Goal: Complete application form

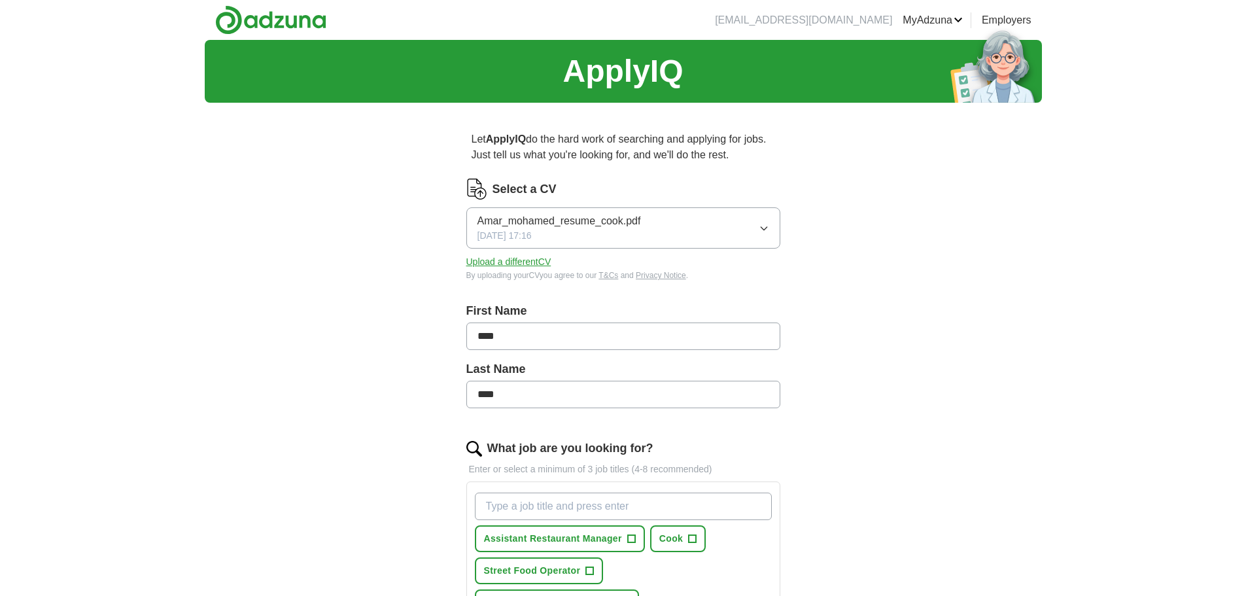
click at [598, 229] on span "Amar_mohamed_resume_cook.pdf" at bounding box center [558, 221] width 163 height 16
click at [591, 274] on span "Amar_mohamed_resume_cook.pdf" at bounding box center [558, 266] width 163 height 16
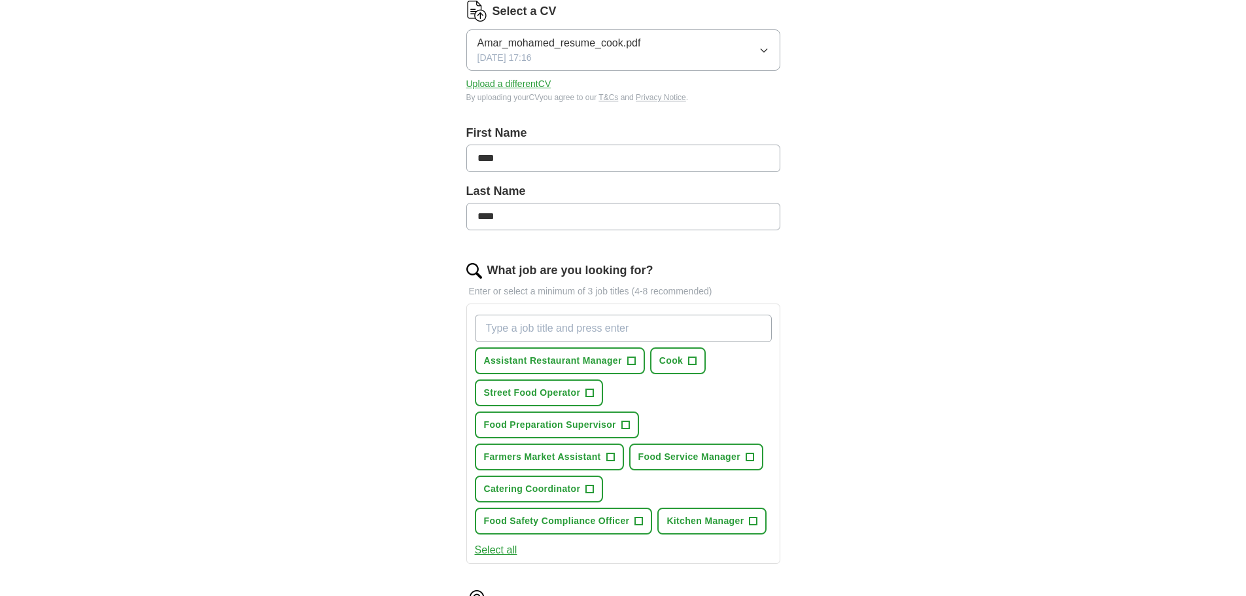
scroll to position [179, 0]
click at [551, 358] on span "Assistant Restaurant Manager" at bounding box center [553, 359] width 138 height 14
click at [679, 358] on span "Cook" at bounding box center [671, 359] width 24 height 14
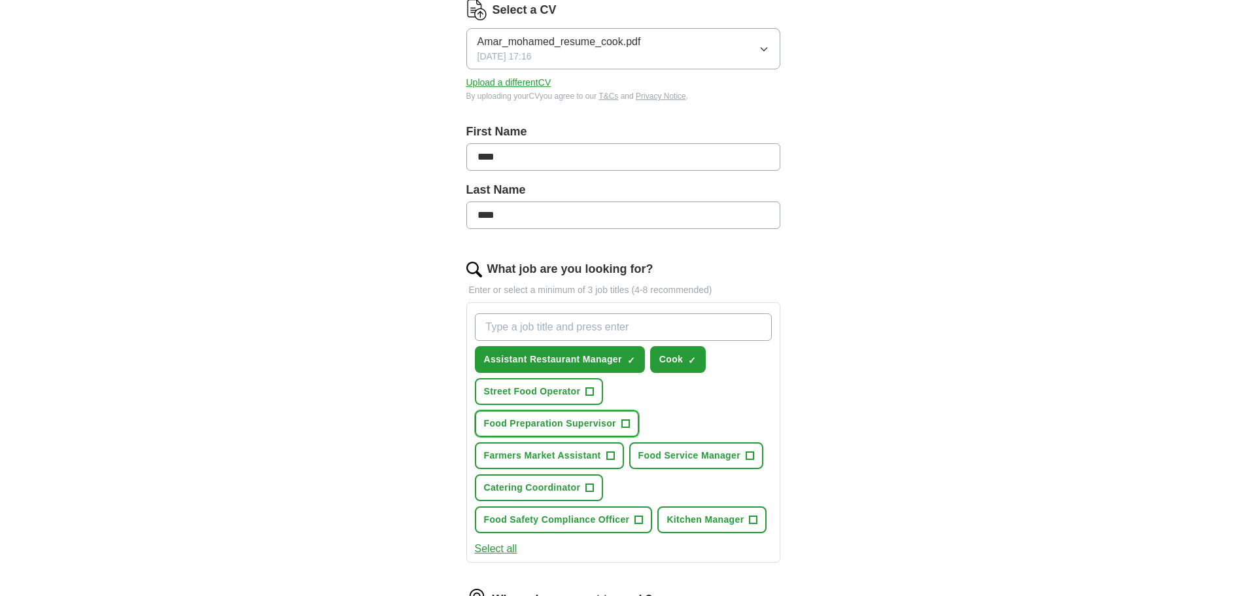
click at [604, 422] on span "Food Preparation Supervisor" at bounding box center [550, 424] width 132 height 14
click at [572, 458] on span "Farmers Market Assistant" at bounding box center [542, 456] width 117 height 14
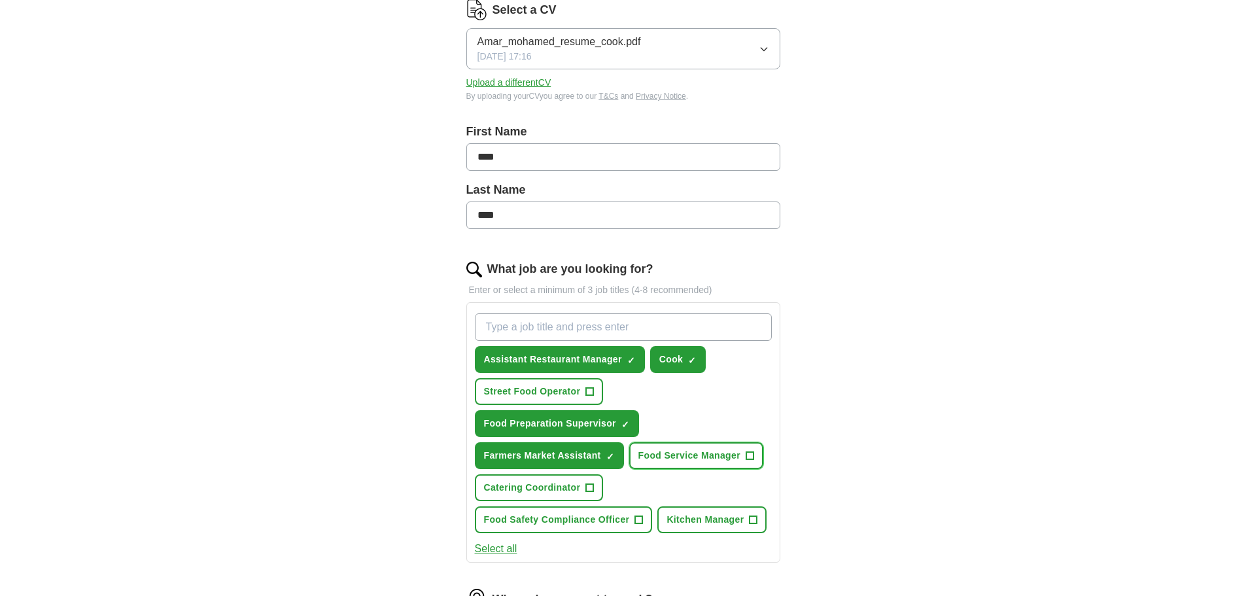
click at [629, 469] on button "Food Service Manager +" at bounding box center [696, 455] width 134 height 27
click at [666, 526] on span "Kitchen Manager" at bounding box center [704, 520] width 77 height 14
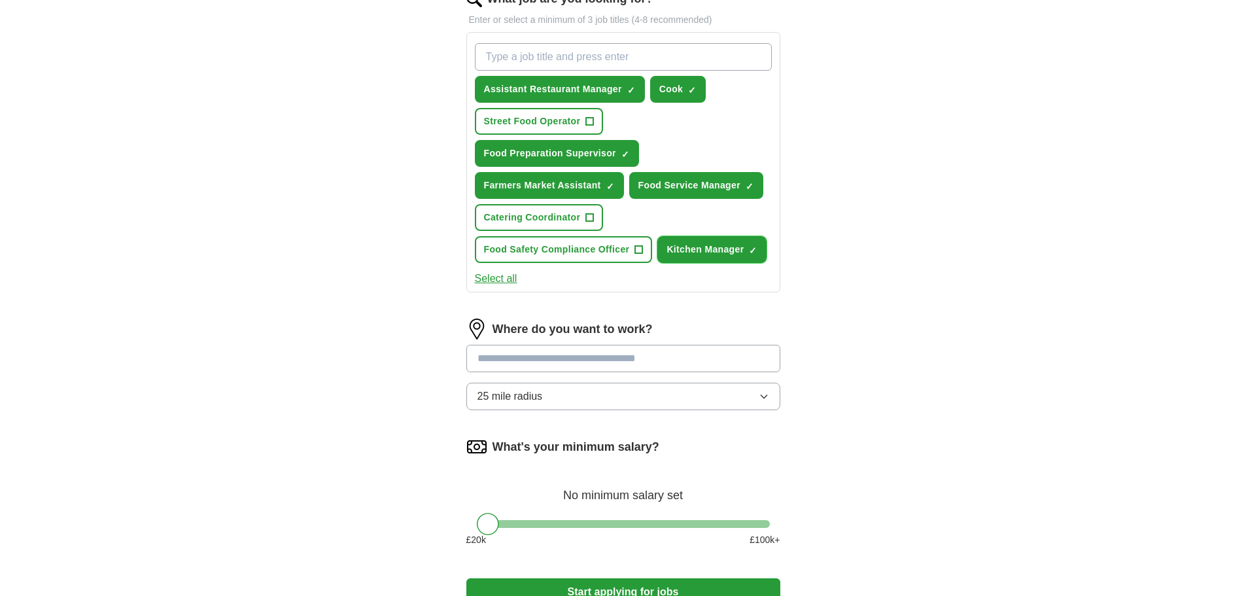
scroll to position [451, 0]
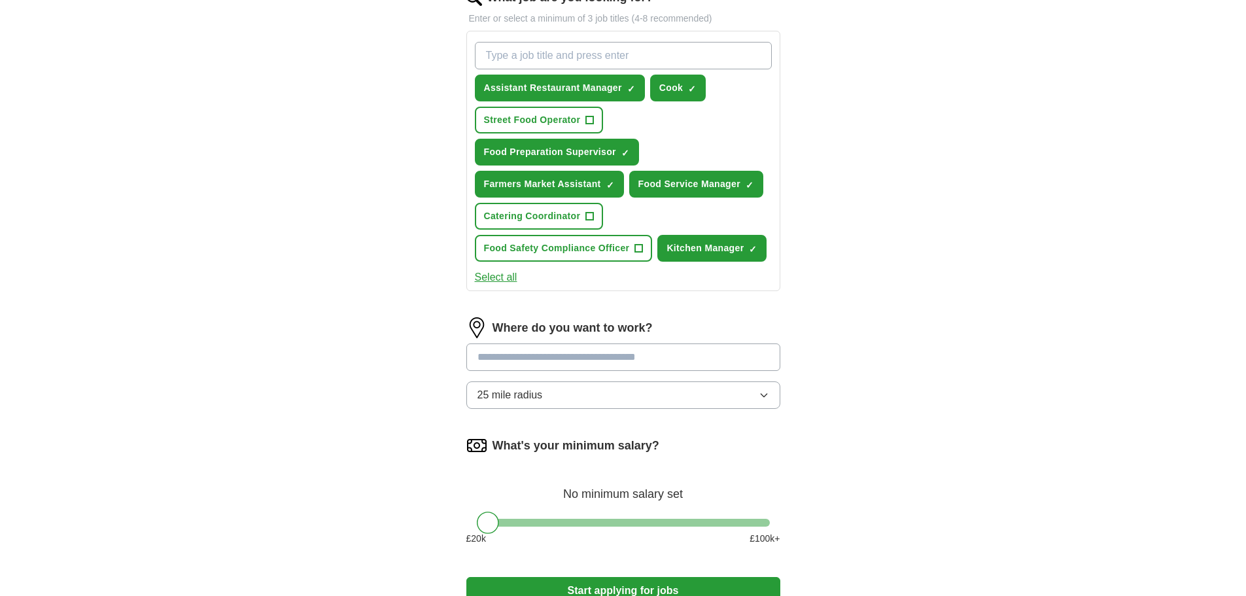
click at [659, 371] on input at bounding box center [623, 356] width 314 height 27
type input "*"
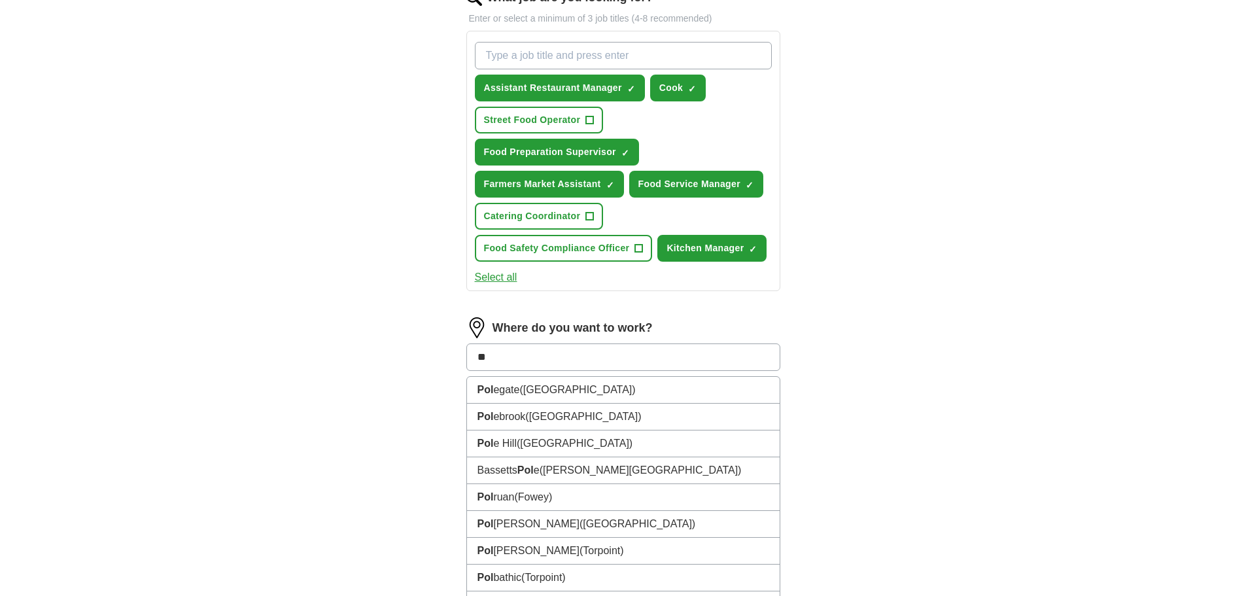
type input "*"
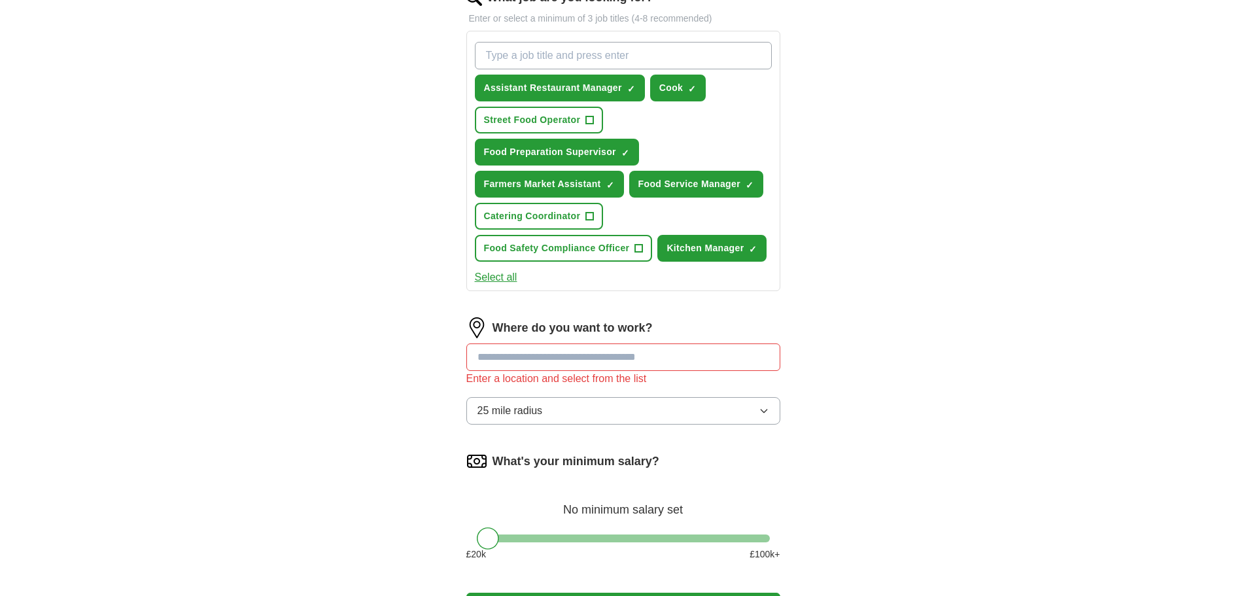
click at [567, 371] on input at bounding box center [623, 356] width 314 height 27
click at [606, 424] on button "25 mile radius" at bounding box center [623, 410] width 314 height 27
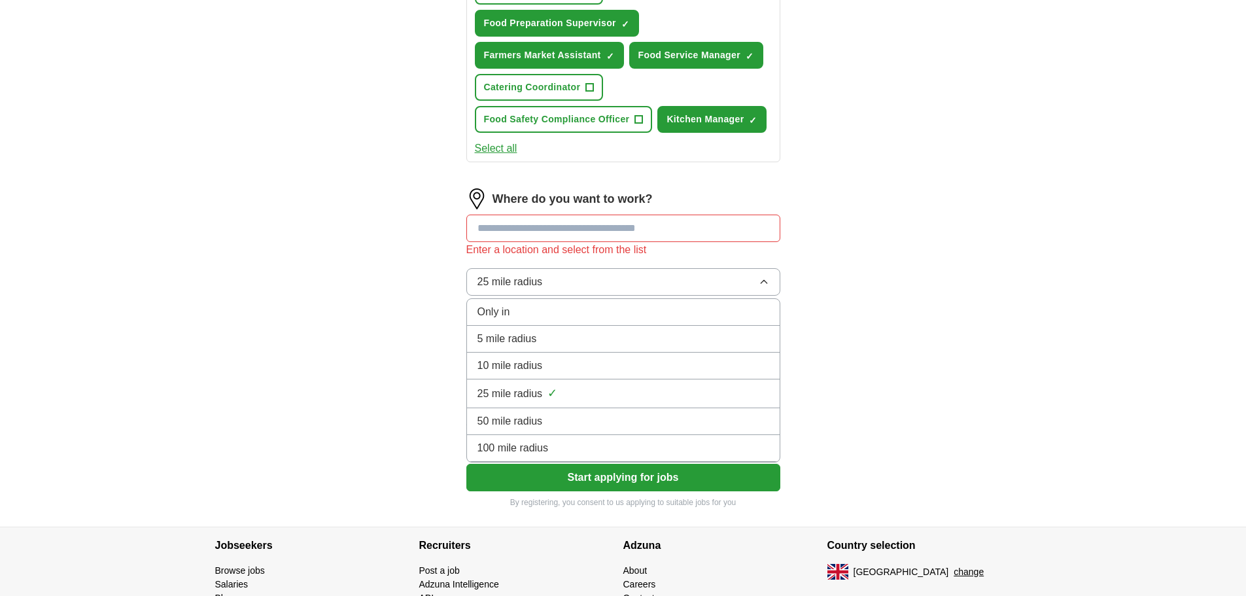
scroll to position [594, 0]
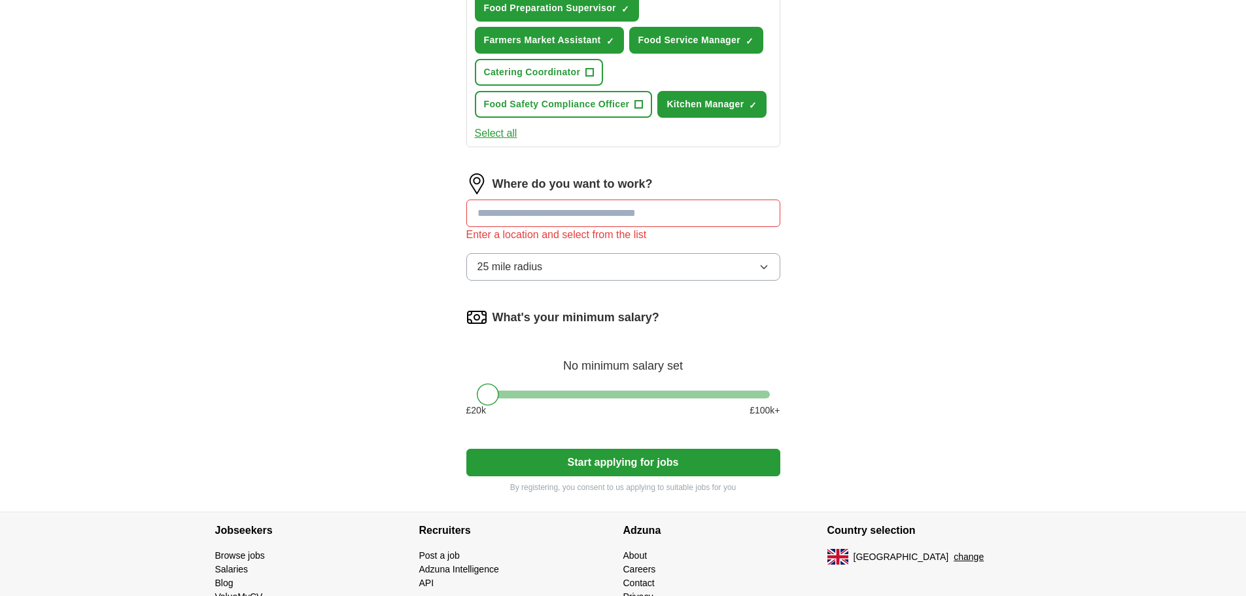
click at [622, 227] on input at bounding box center [623, 212] width 314 height 27
type input "*"
type input "**"
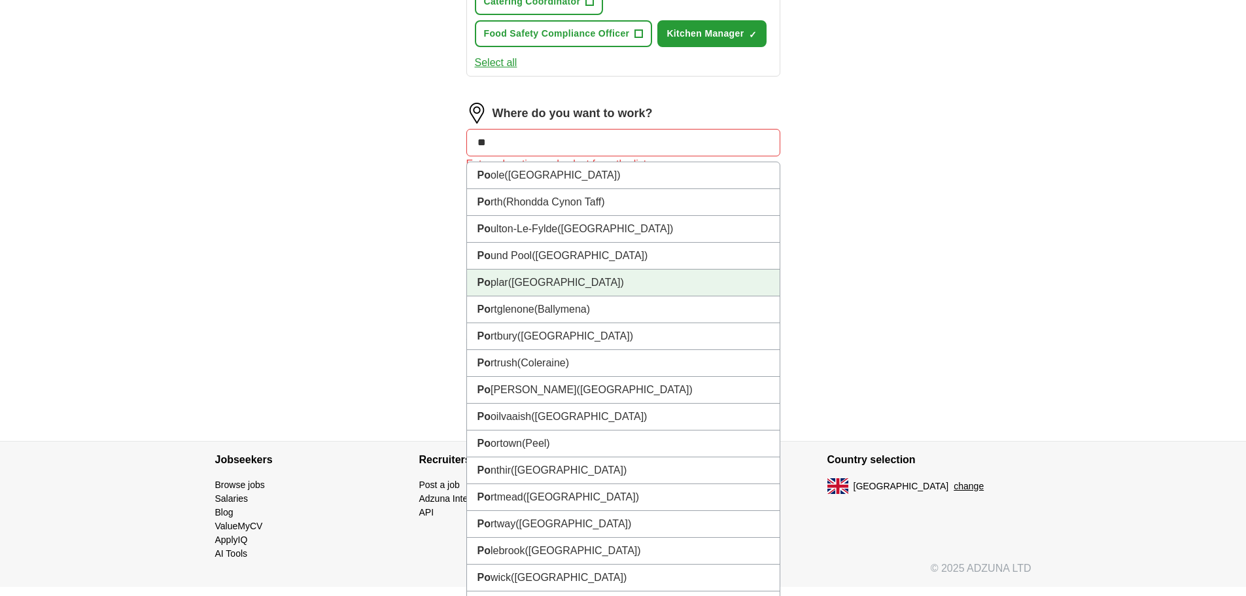
scroll to position [647, 0]
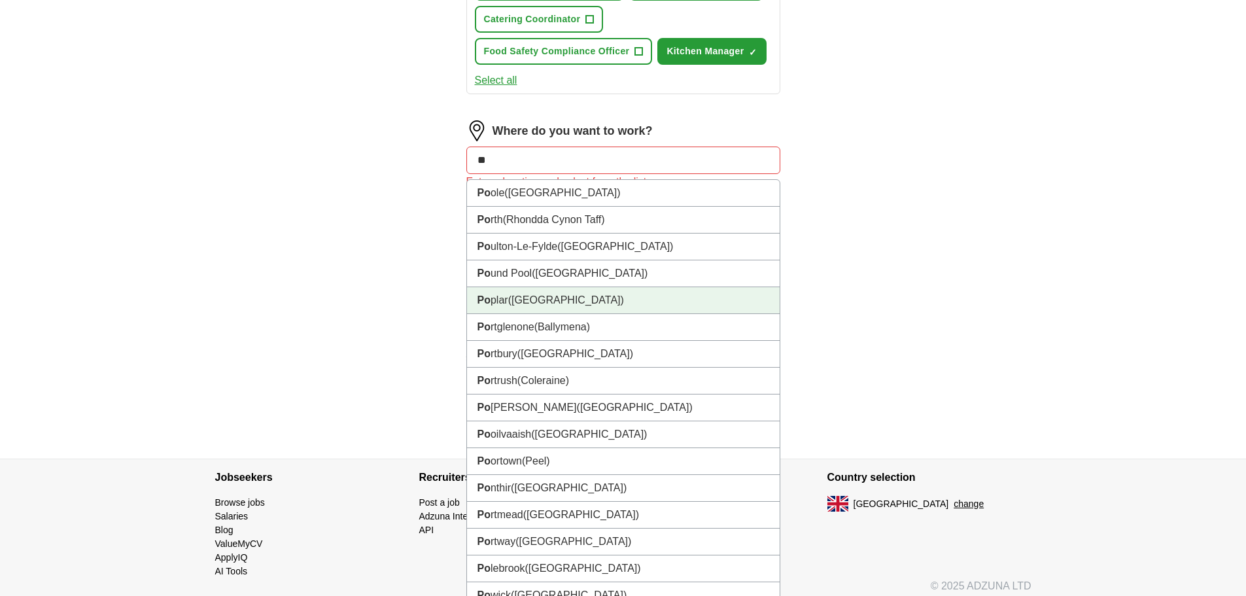
click at [592, 314] on li "Po plar ([GEOGRAPHIC_DATA])" at bounding box center [623, 300] width 313 height 27
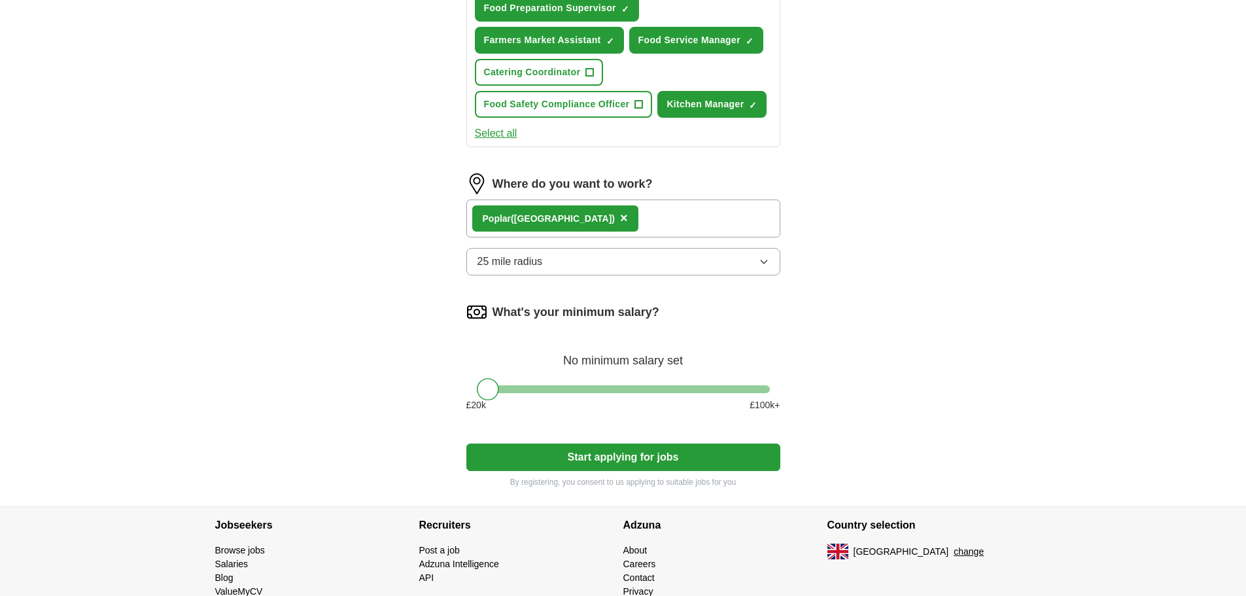
scroll to position [579, 0]
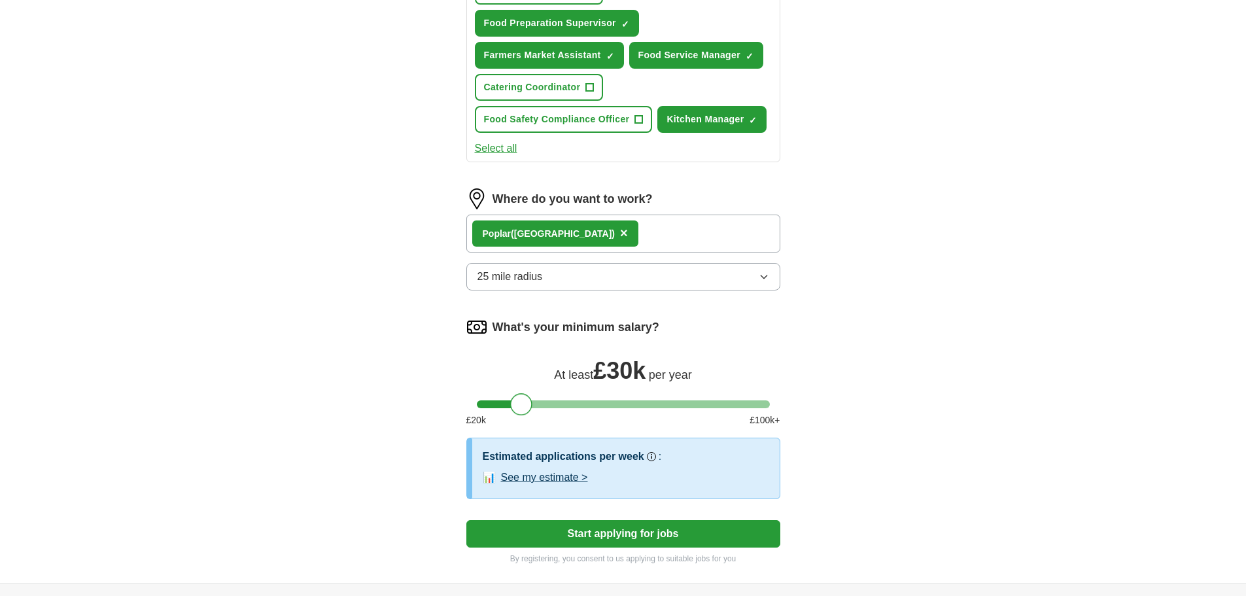
click at [522, 408] on div at bounding box center [623, 404] width 293 height 8
click at [542, 408] on div at bounding box center [623, 404] width 293 height 8
drag, startPoint x: 542, startPoint y: 436, endPoint x: 557, endPoint y: 443, distance: 17.0
click at [557, 415] on div at bounding box center [555, 404] width 22 height 22
drag, startPoint x: 557, startPoint y: 443, endPoint x: 575, endPoint y: 447, distance: 18.1
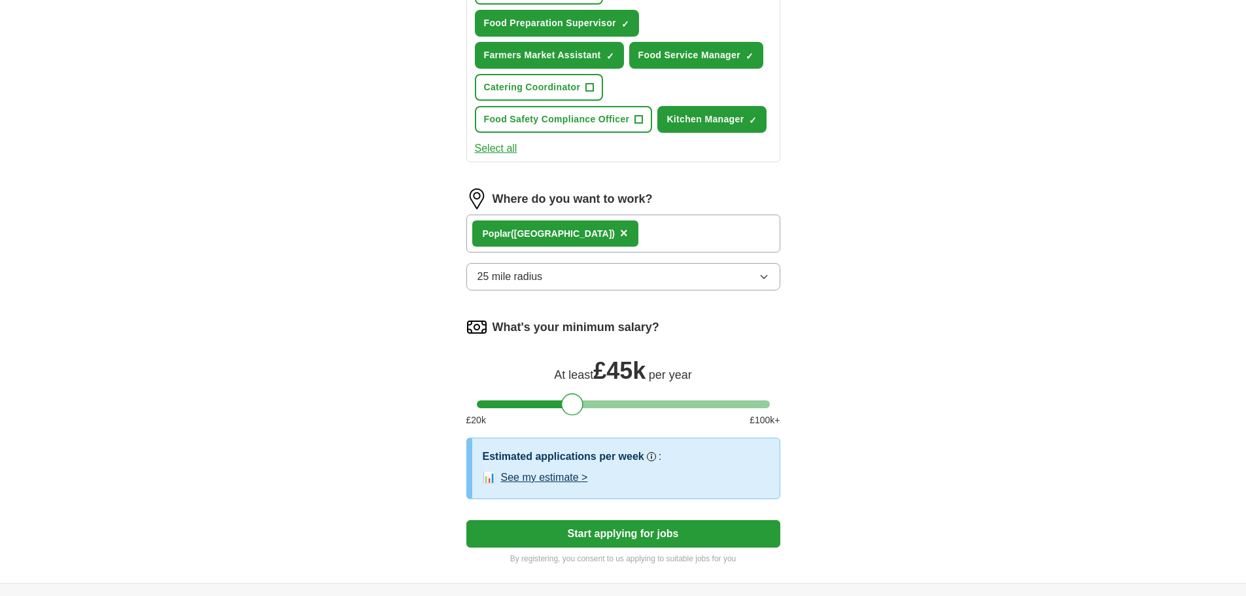
click at [575, 415] on div at bounding box center [572, 404] width 22 height 22
click at [730, 290] on button "25 mile radius" at bounding box center [623, 276] width 314 height 27
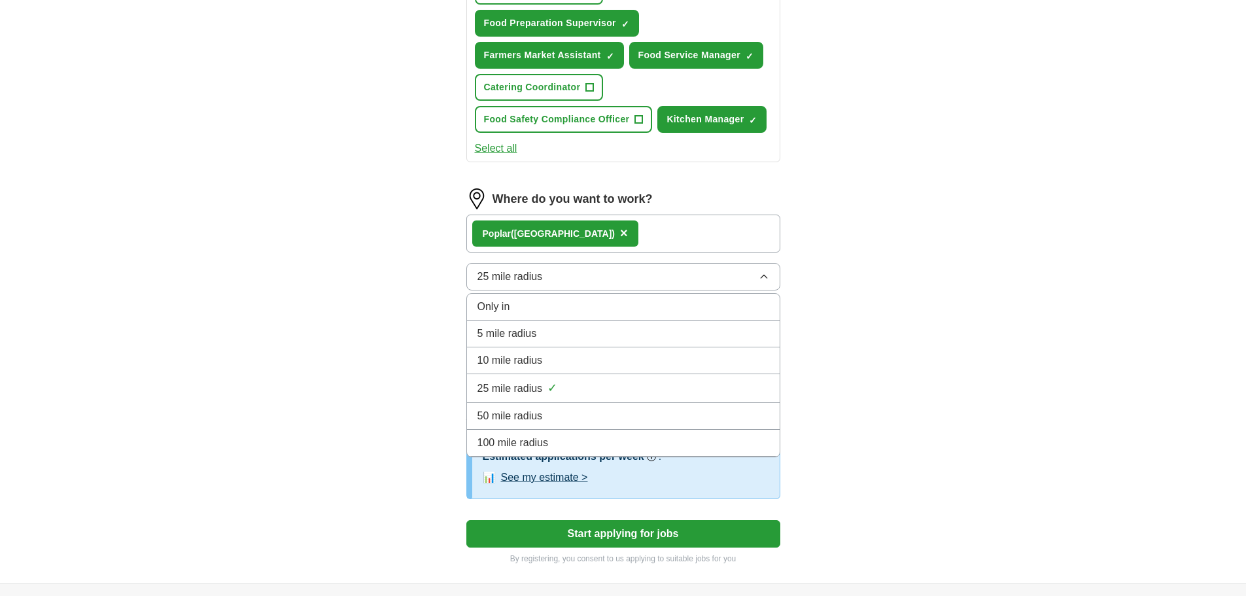
click at [704, 315] on div "Only in" at bounding box center [623, 307] width 292 height 16
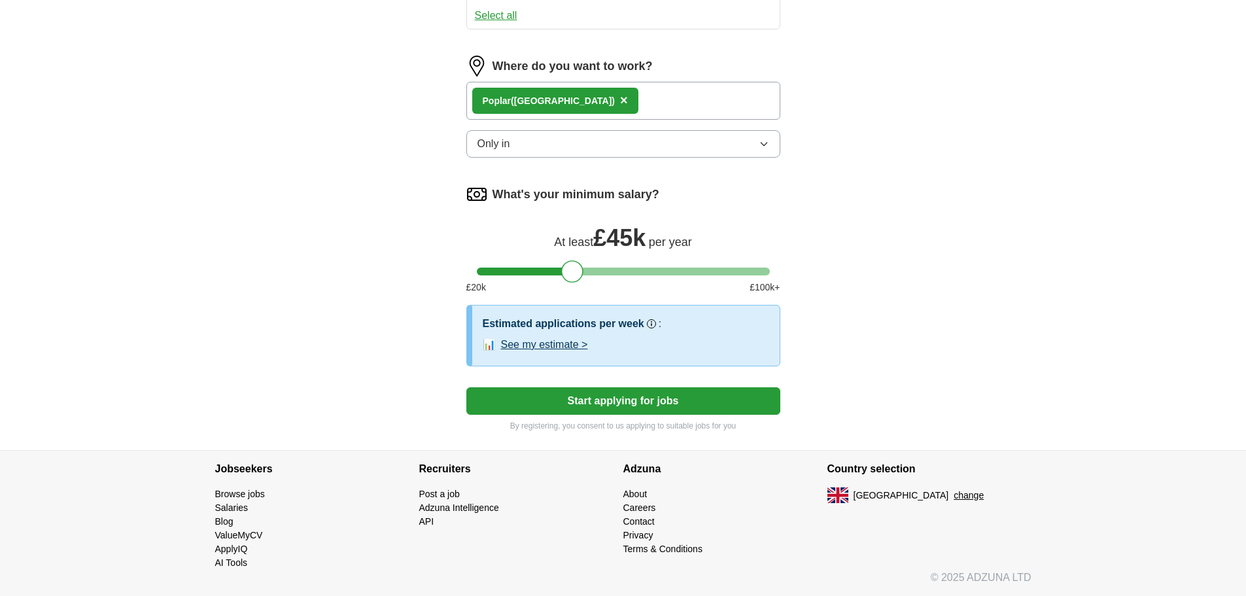
scroll to position [745, 0]
click at [547, 345] on button "See my estimate >" at bounding box center [544, 345] width 87 height 16
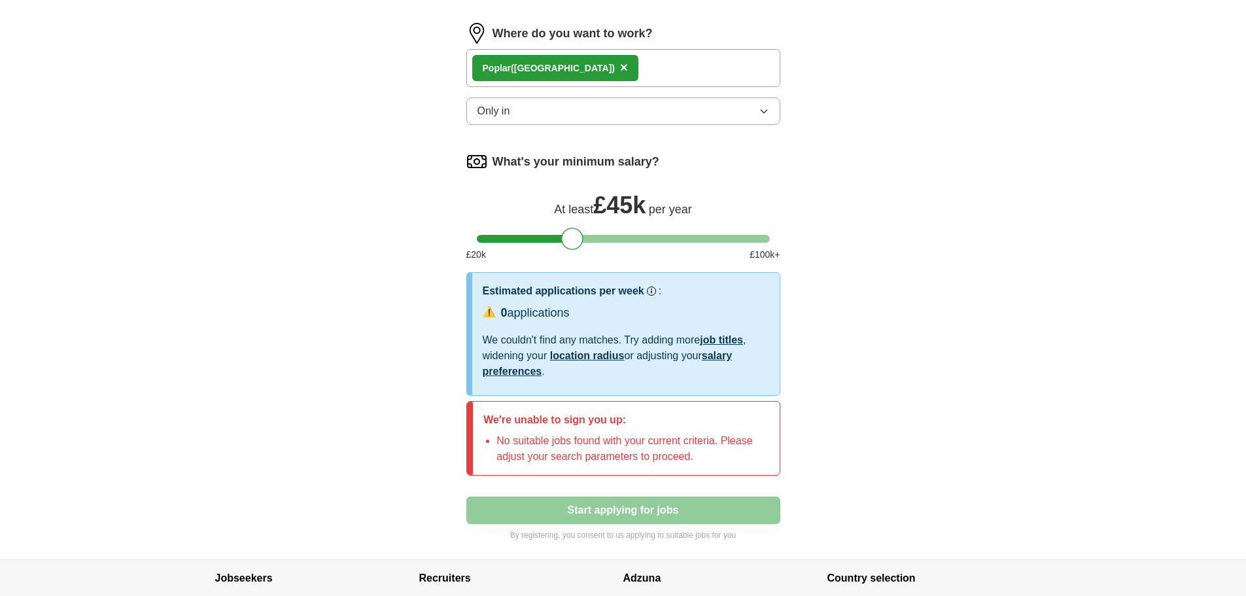
click at [537, 243] on div at bounding box center [623, 239] width 293 height 8
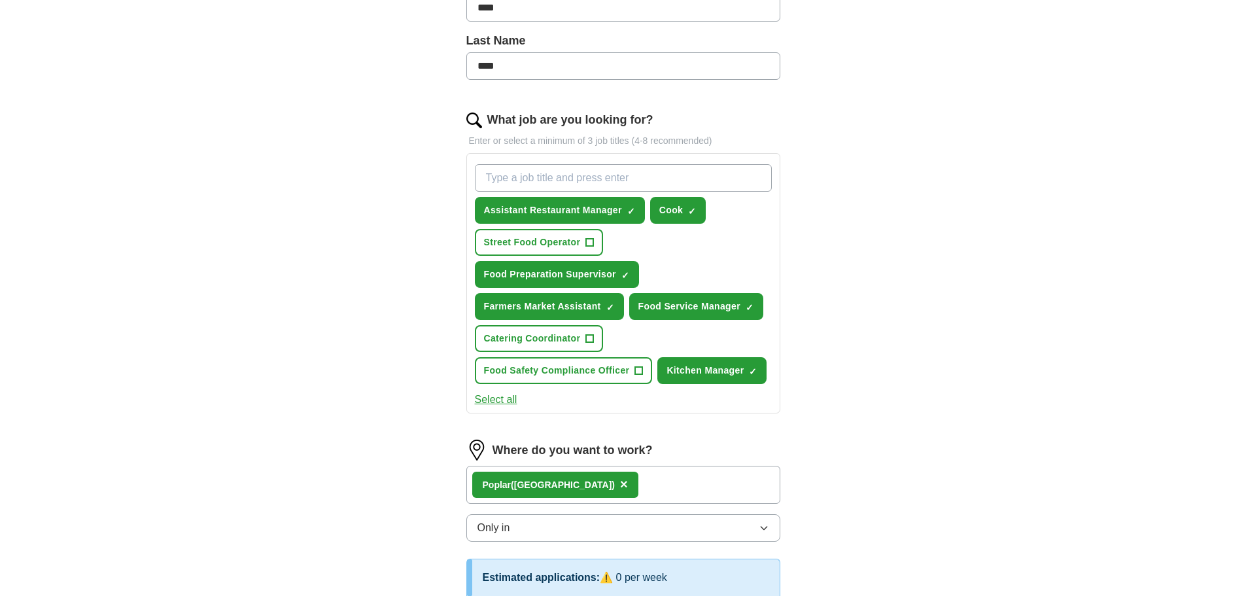
scroll to position [328, 0]
click at [0, 0] on span "×" at bounding box center [0, 0] width 0 height 0
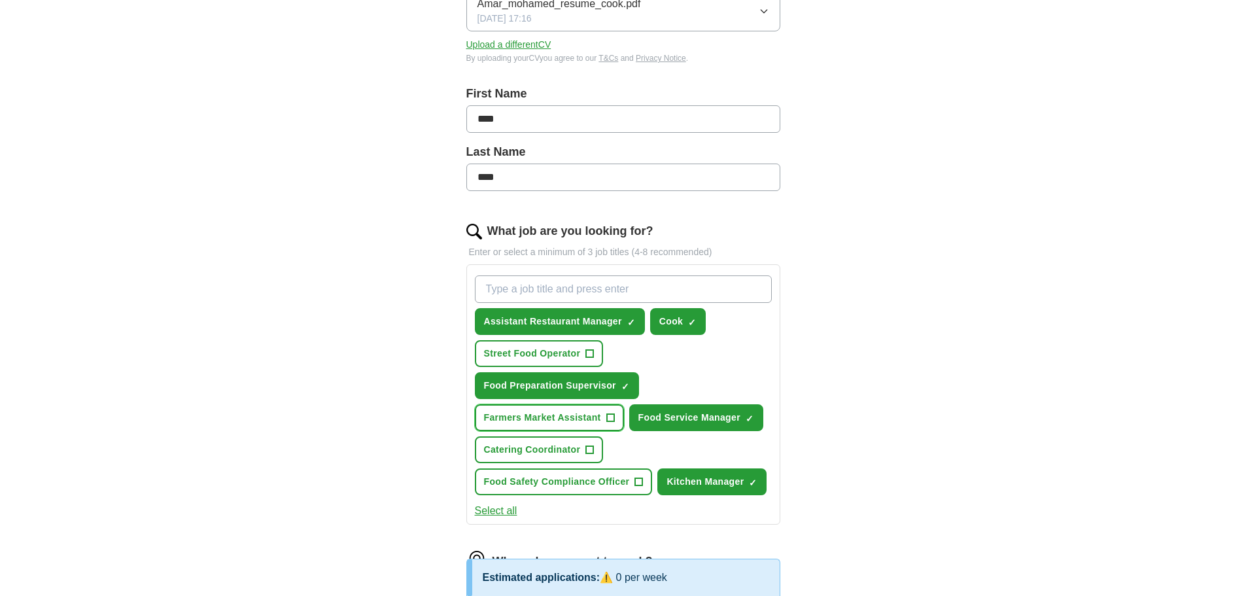
scroll to position [216, 0]
click at [0, 0] on span "×" at bounding box center [0, 0] width 0 height 0
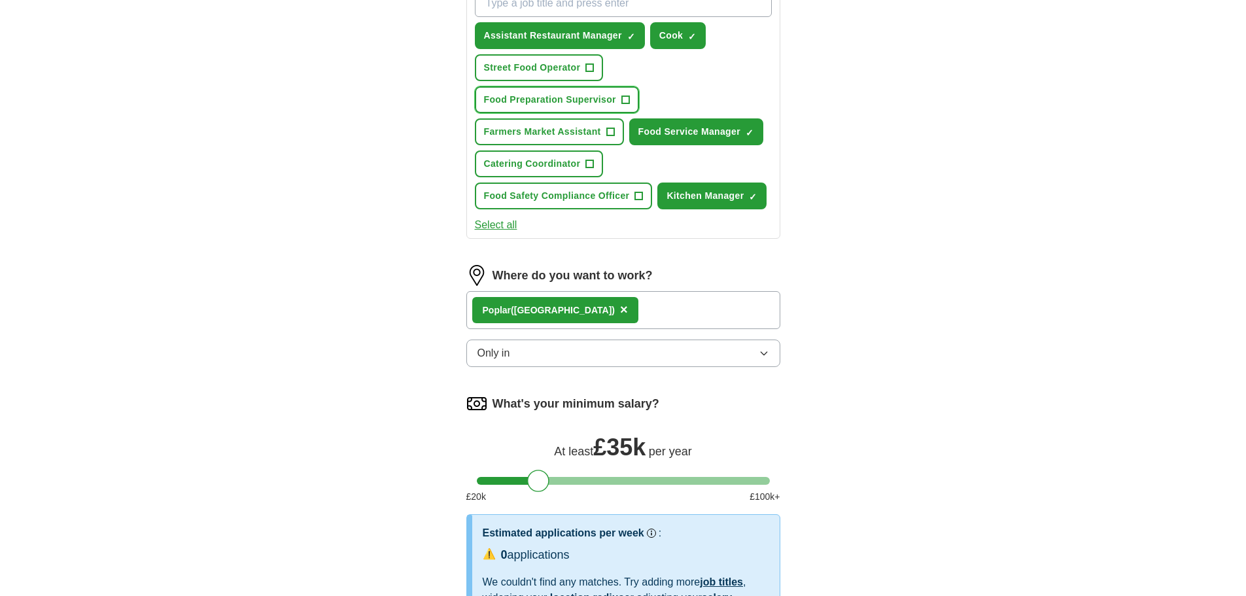
scroll to position [502, 0]
click at [0, 0] on span "×" at bounding box center [0, 0] width 0 height 0
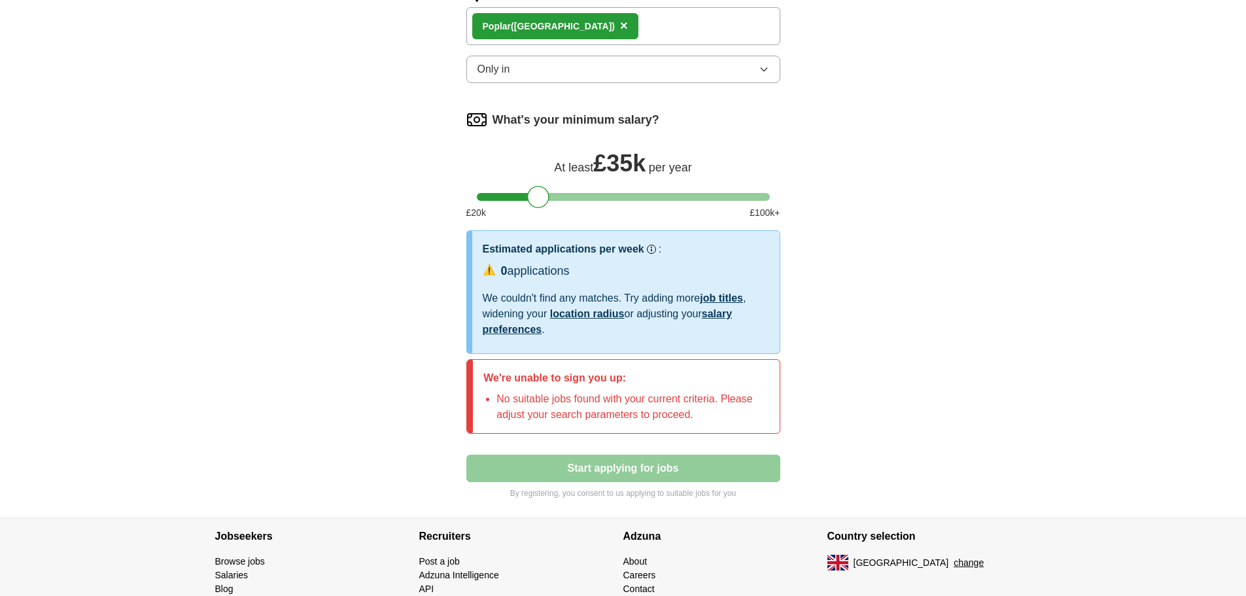
scroll to position [791, 0]
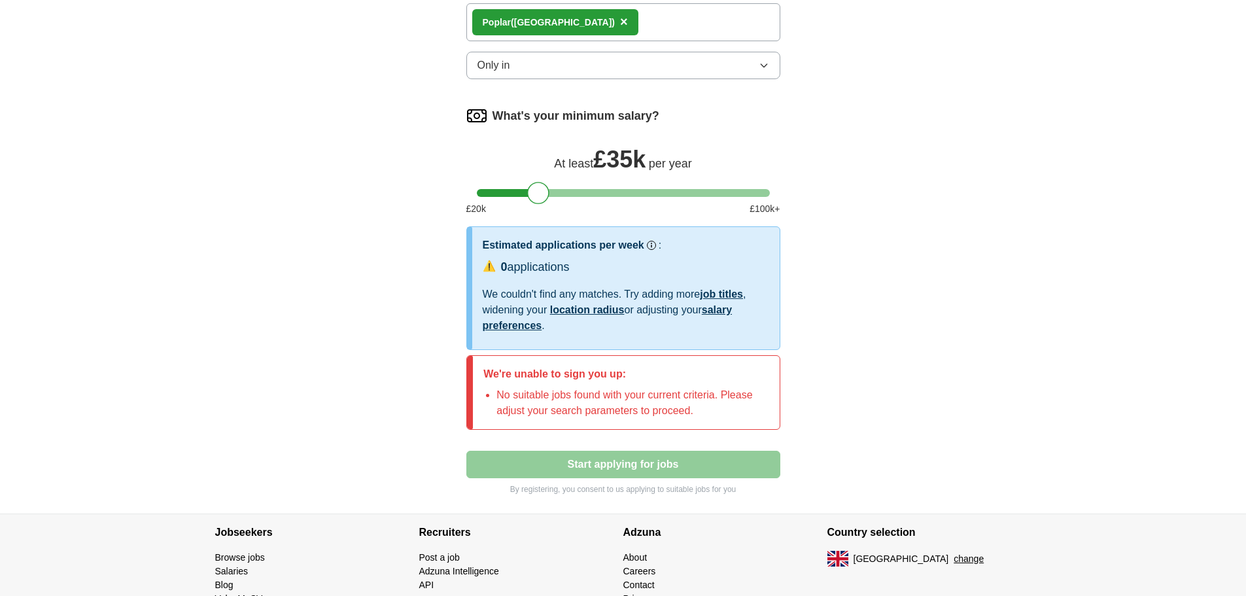
click at [511, 226] on div "What's your minimum salary? At least £ 35k per year £ 20 k £ 100 k+" at bounding box center [623, 165] width 314 height 121
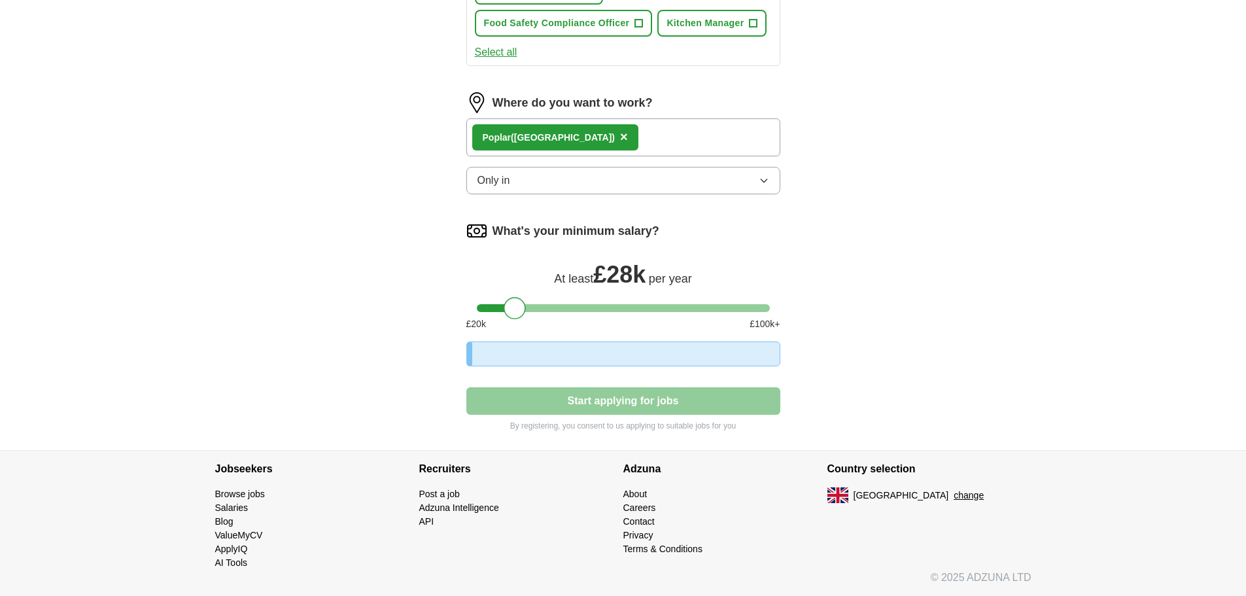
click at [513, 304] on div at bounding box center [623, 308] width 293 height 8
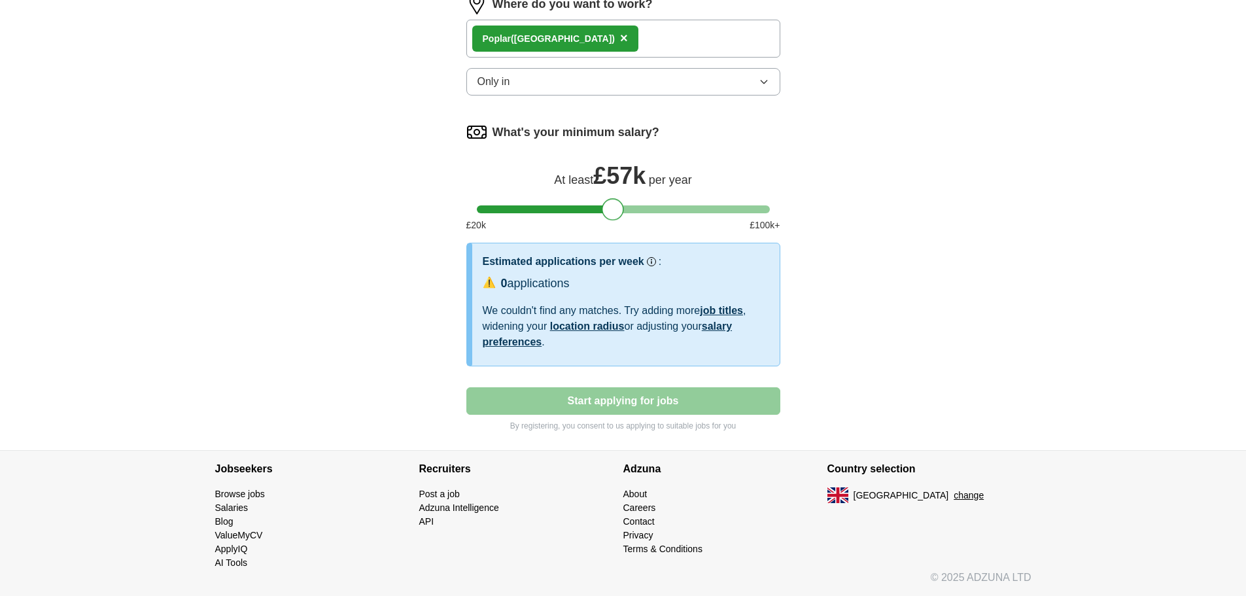
click at [611, 213] on div at bounding box center [623, 209] width 293 height 8
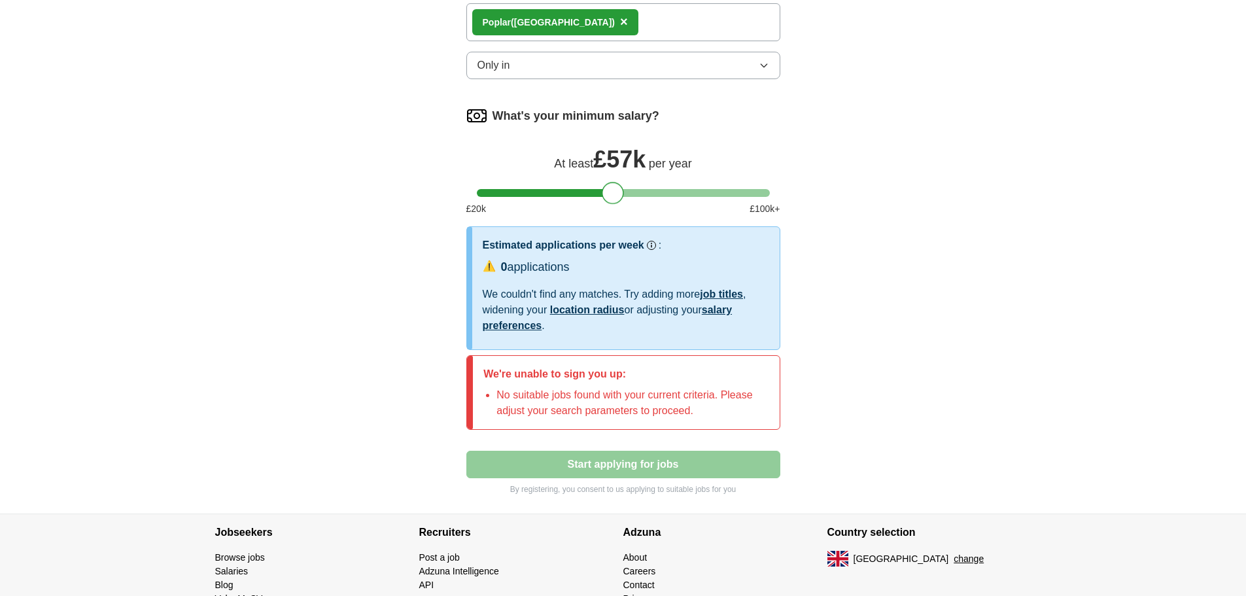
click at [602, 204] on div at bounding box center [613, 193] width 22 height 22
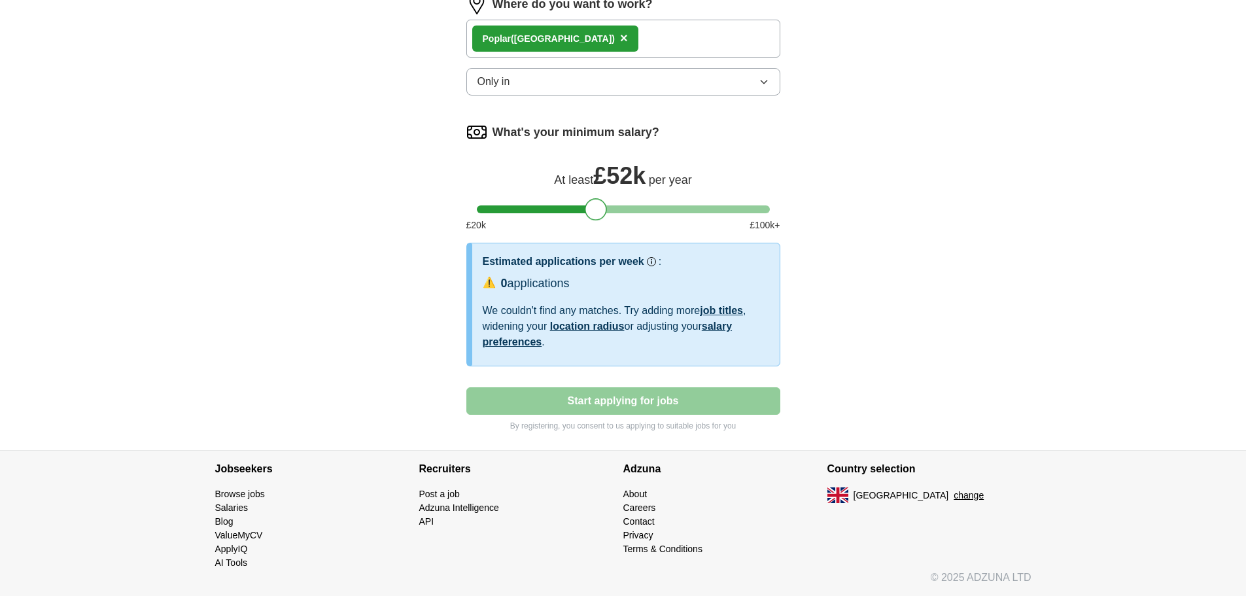
click at [596, 213] on div at bounding box center [623, 209] width 293 height 8
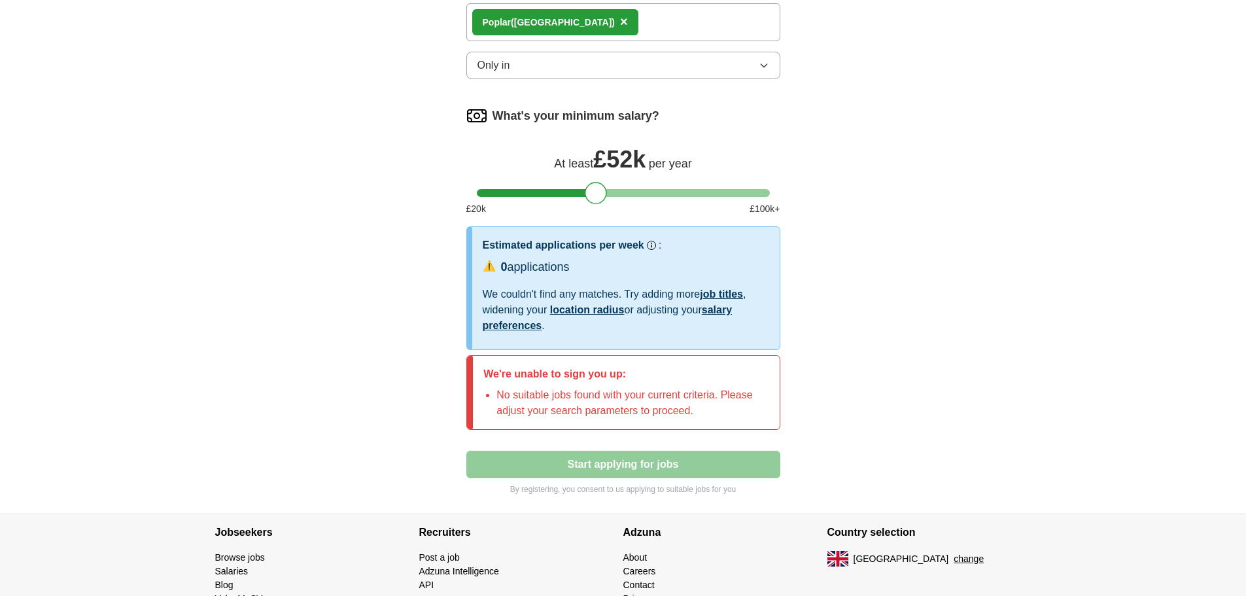
click at [586, 204] on div at bounding box center [596, 193] width 22 height 22
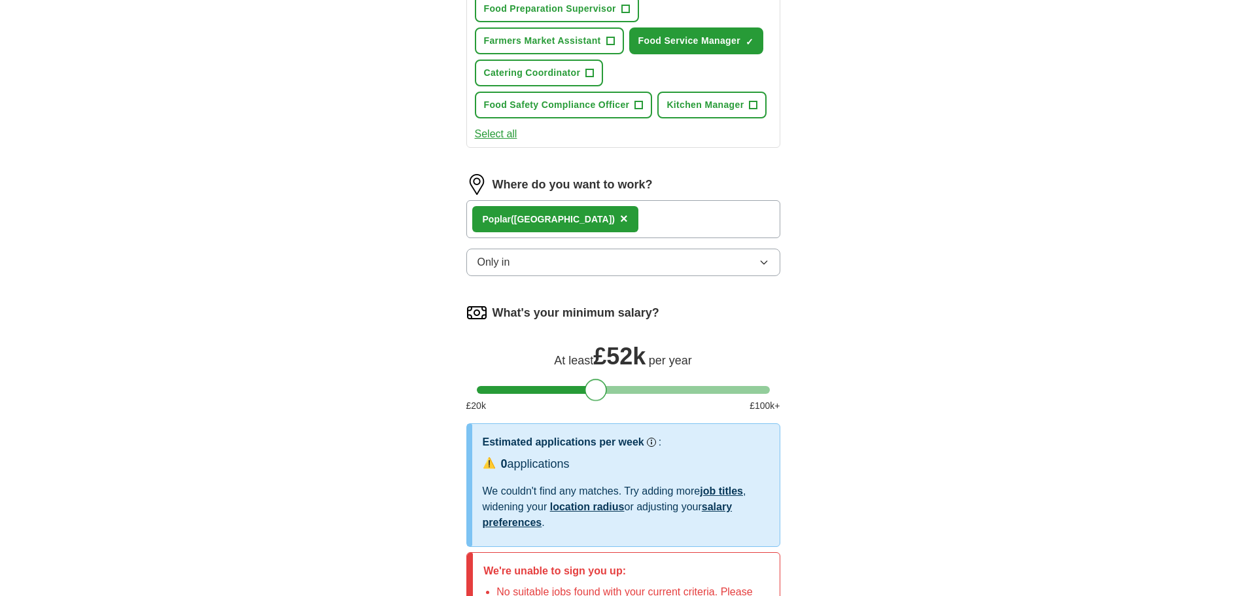
scroll to position [587, 0]
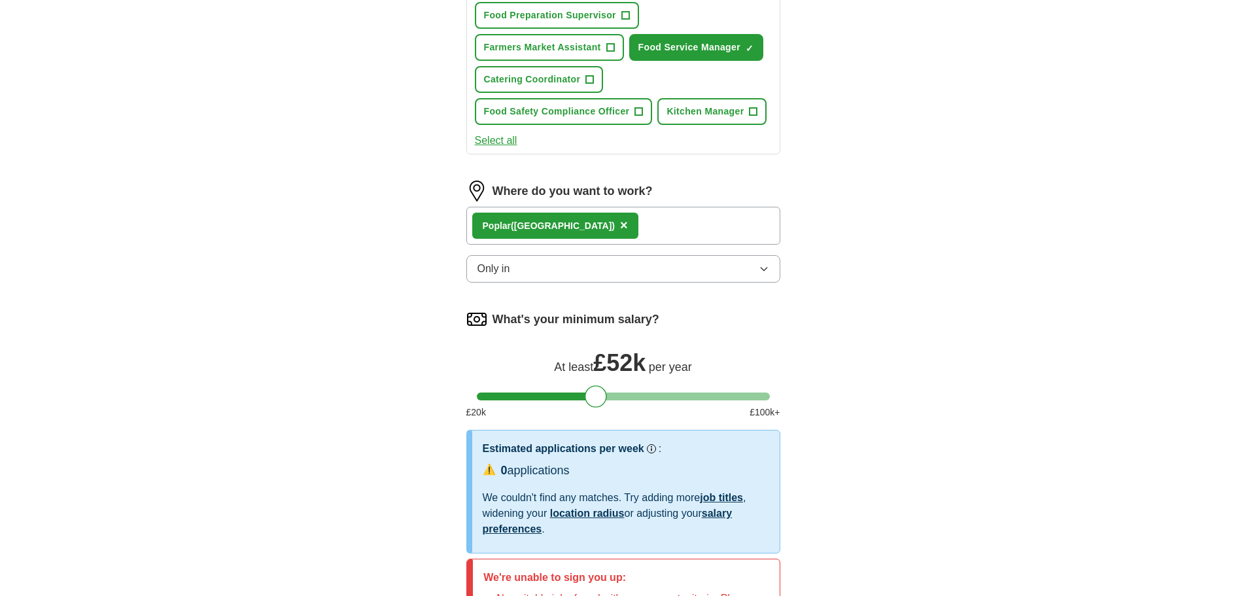
click at [681, 245] on div "Po plar ([GEOGRAPHIC_DATA]) ×" at bounding box center [623, 226] width 314 height 38
click at [620, 232] on span "×" at bounding box center [624, 225] width 8 height 14
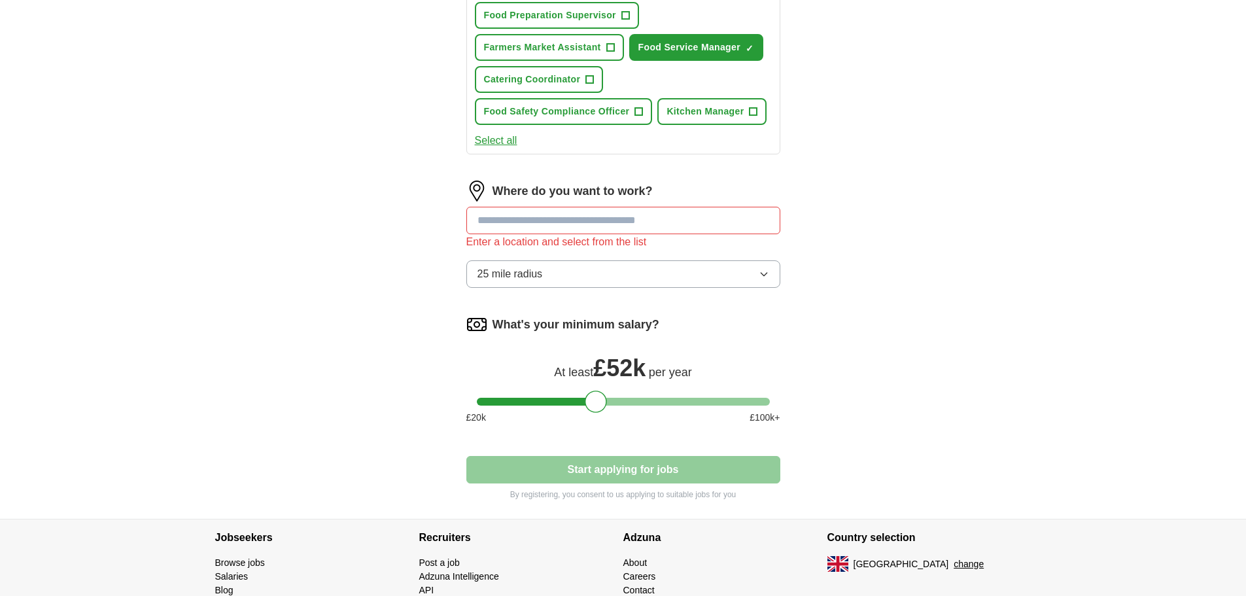
click at [585, 234] on input at bounding box center [623, 220] width 314 height 27
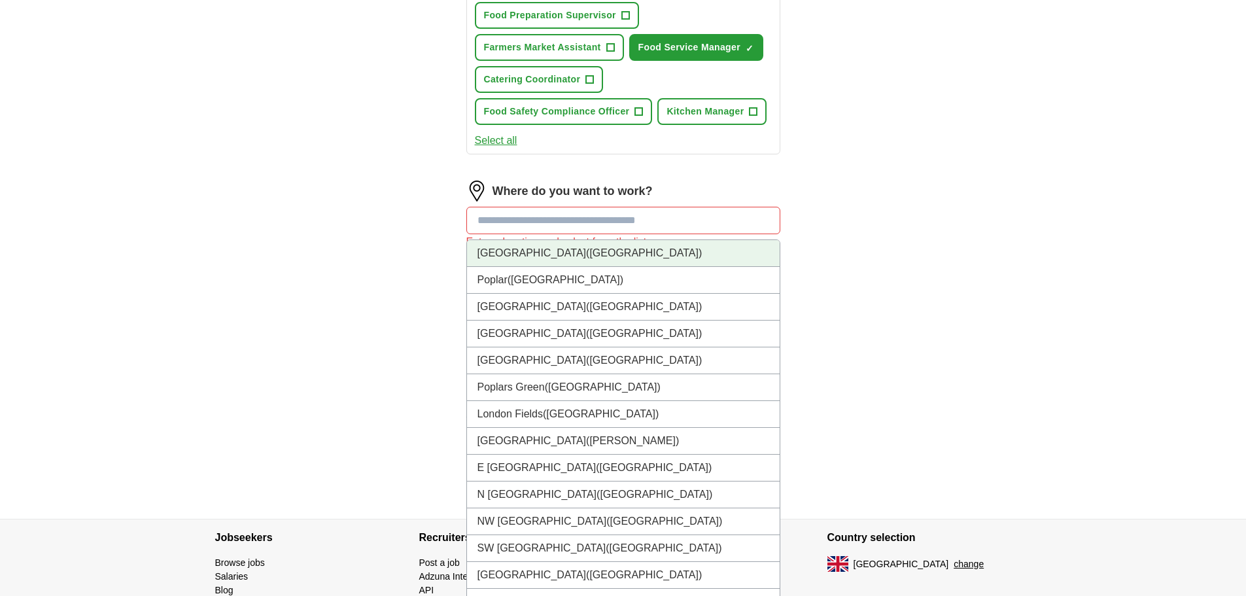
click at [589, 267] on li "[GEOGRAPHIC_DATA] ([GEOGRAPHIC_DATA])" at bounding box center [623, 253] width 313 height 27
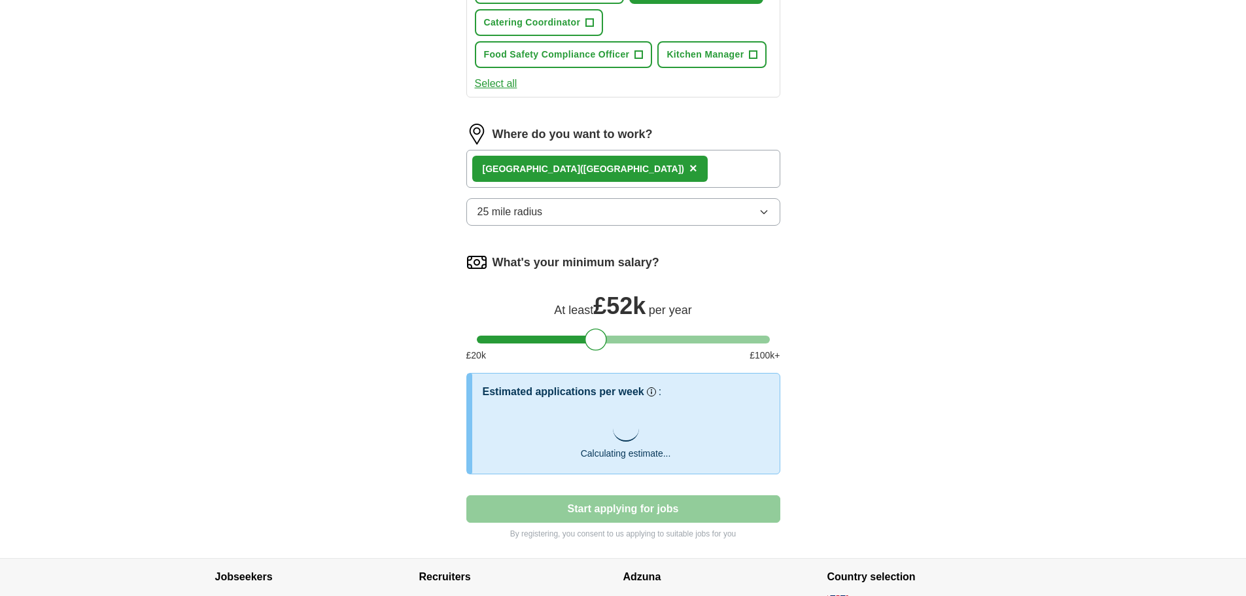
scroll to position [685, 0]
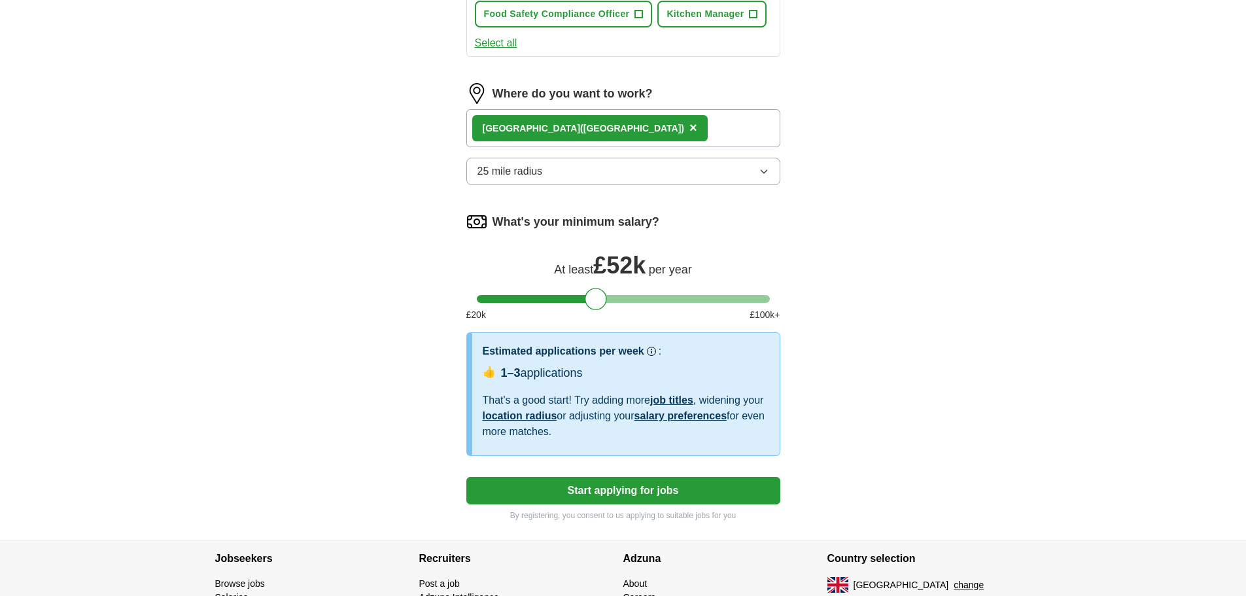
click at [689, 135] on span "×" at bounding box center [693, 127] width 8 height 14
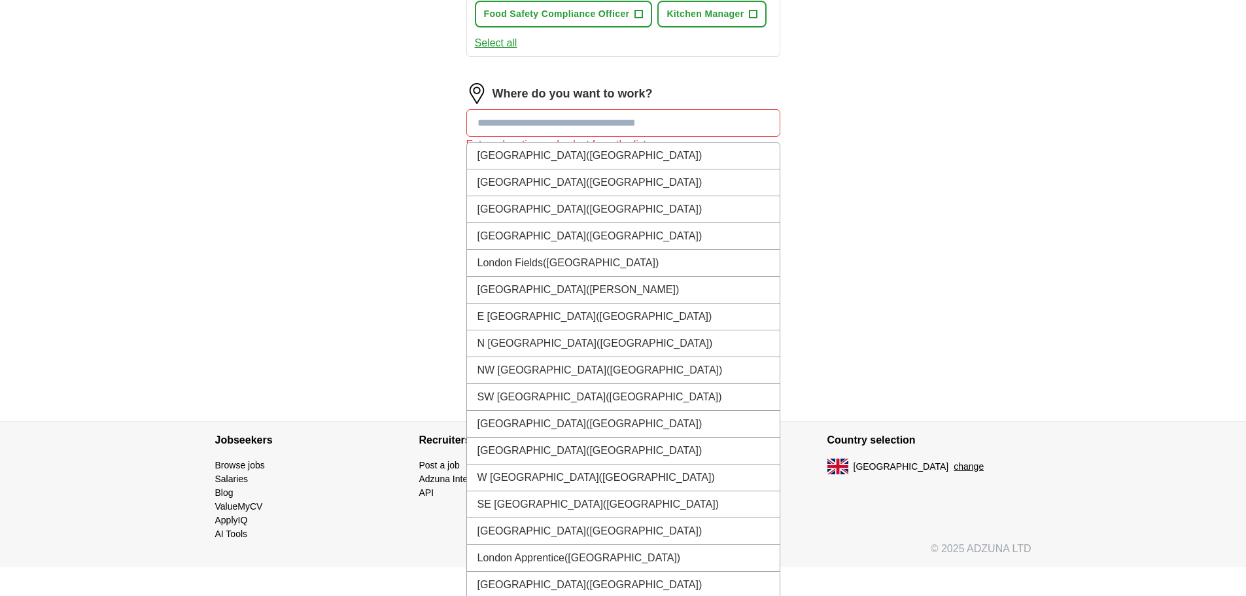
click at [592, 137] on input at bounding box center [623, 122] width 314 height 27
click at [586, 188] on span "([GEOGRAPHIC_DATA])" at bounding box center [644, 182] width 116 height 11
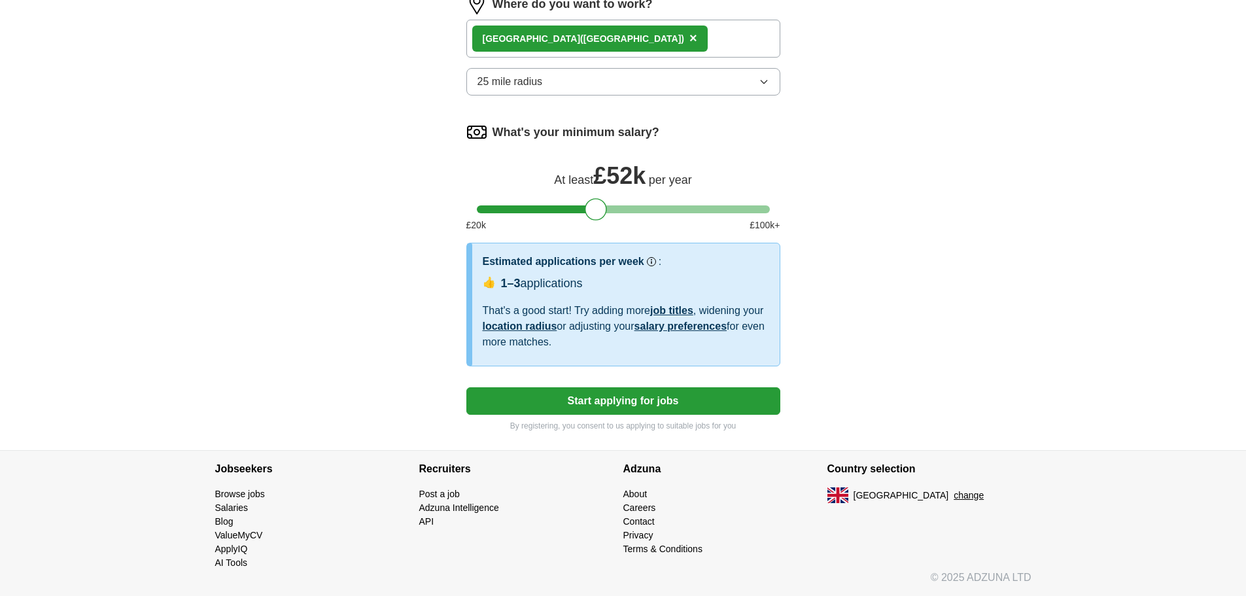
scroll to position [797, 0]
click at [602, 406] on button "Start applying for jobs" at bounding box center [623, 400] width 314 height 27
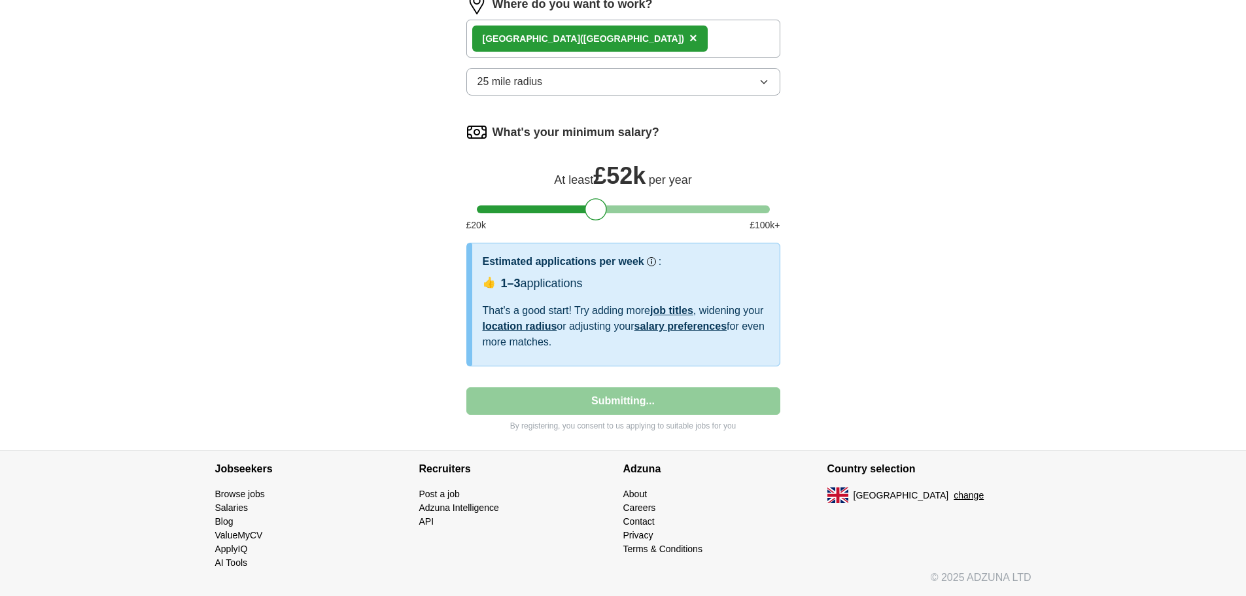
select select "**"
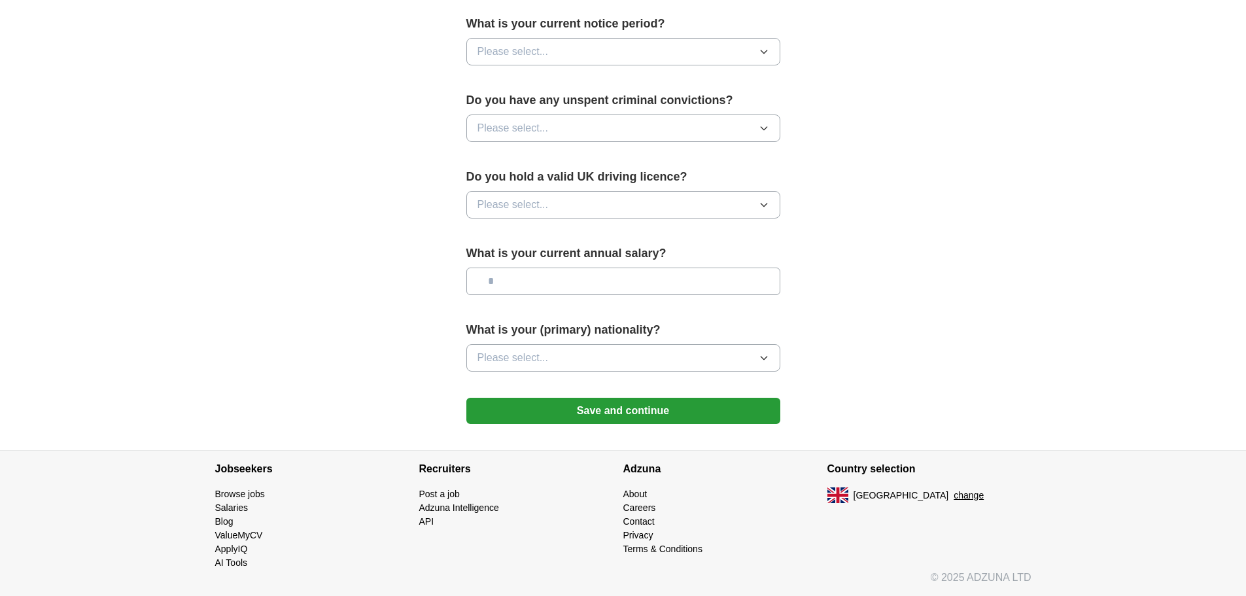
scroll to position [0, 0]
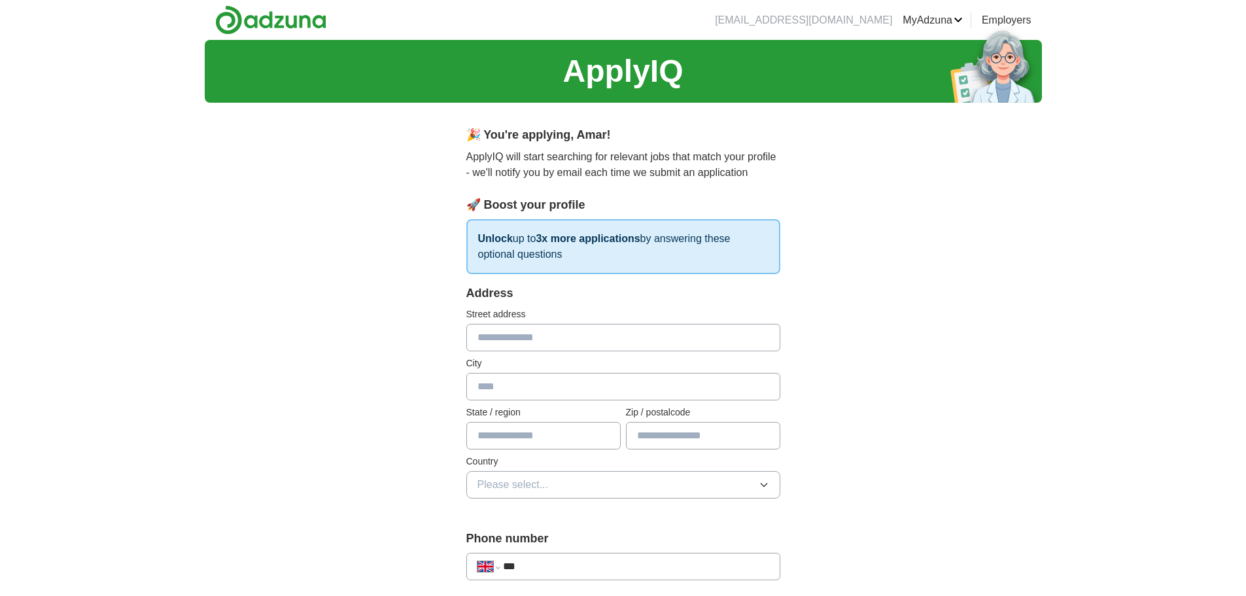
click at [511, 347] on input "text" at bounding box center [623, 337] width 314 height 27
type input "**********"
type input "*********"
type input "**********"
type input "*******"
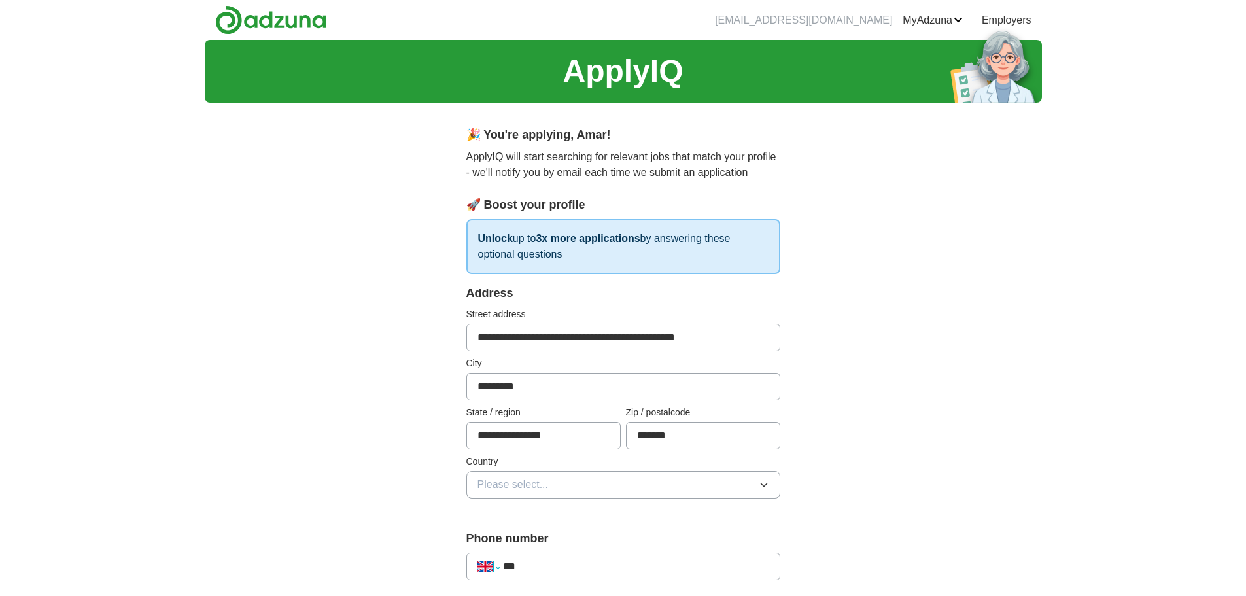
select select "**"
type input "****"
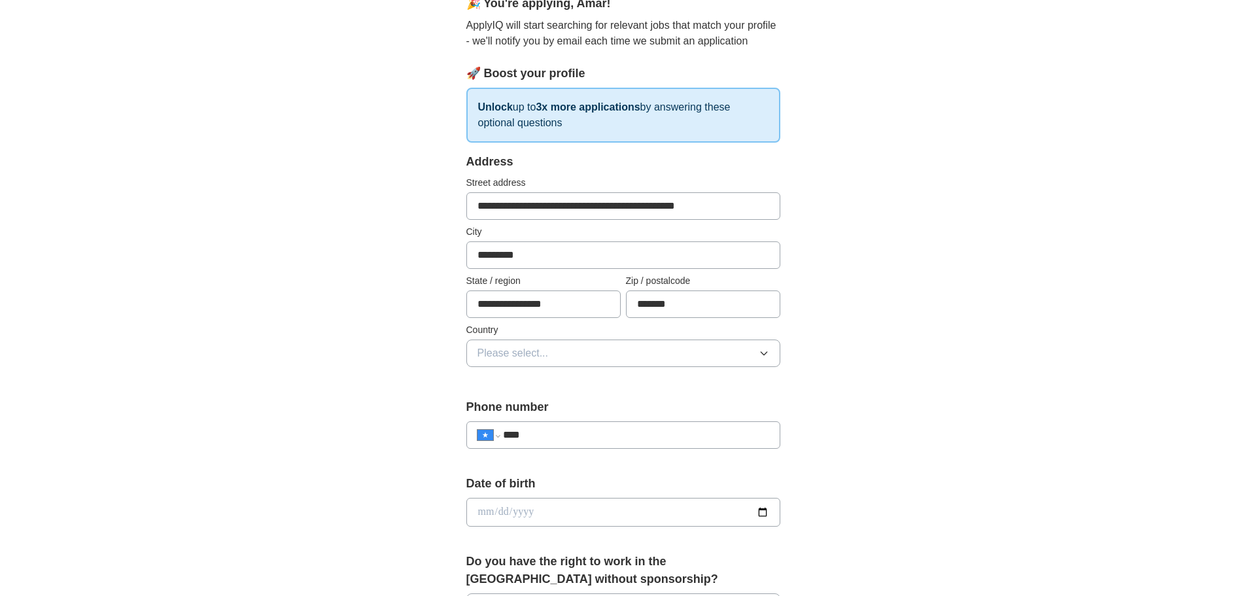
scroll to position [132, 0]
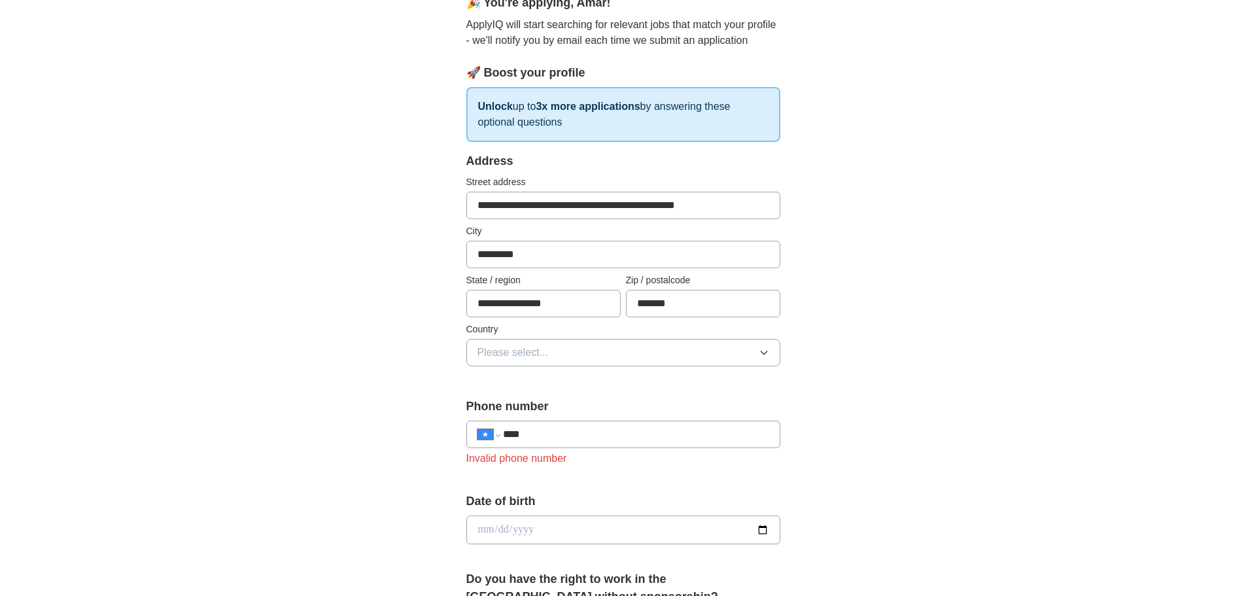
click at [668, 345] on button "Please select..." at bounding box center [623, 352] width 314 height 27
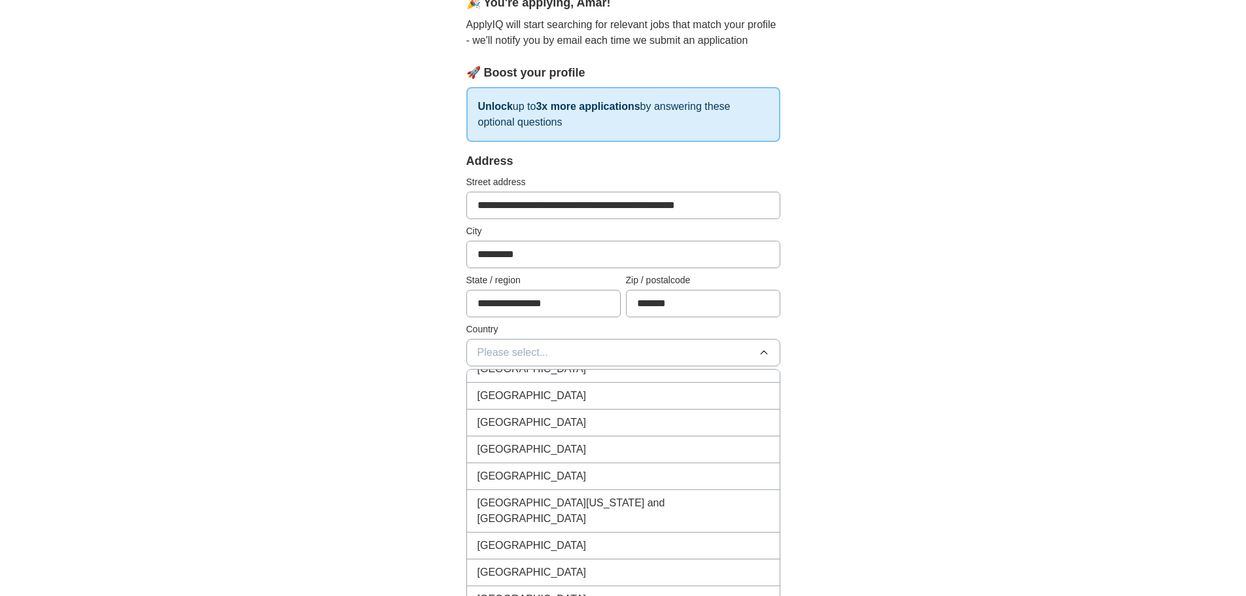
scroll to position [5350, 0]
click at [610, 444] on div "[GEOGRAPHIC_DATA]" at bounding box center [623, 449] width 292 height 16
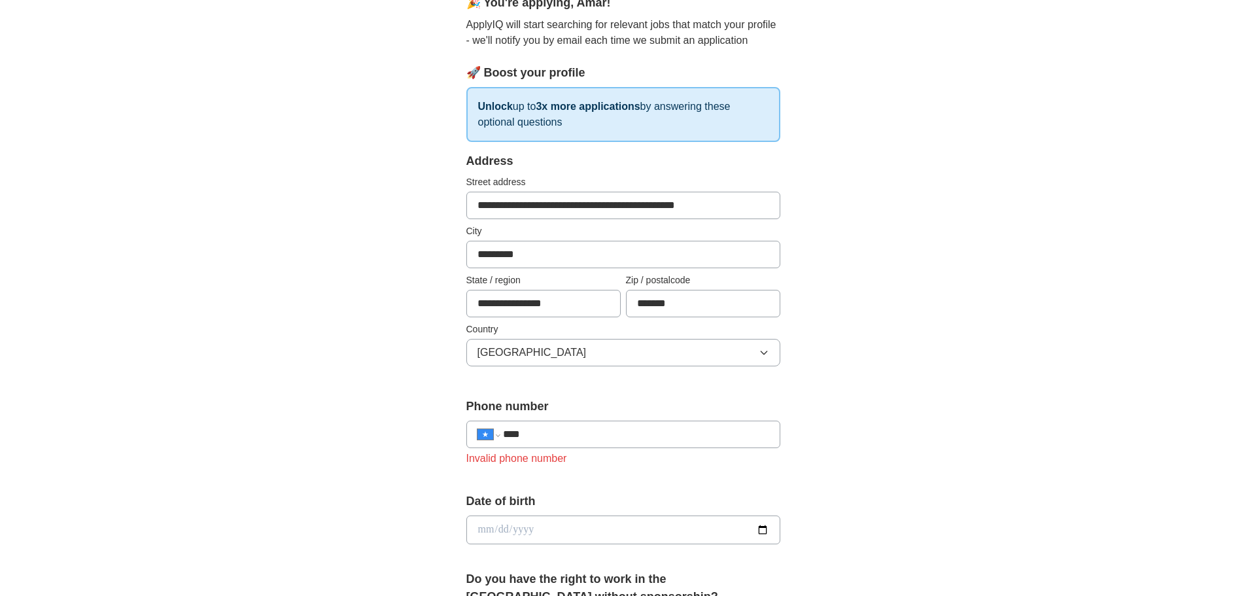
click at [619, 424] on div "**********" at bounding box center [623, 433] width 314 height 27
click at [596, 433] on input "****" at bounding box center [635, 434] width 265 height 16
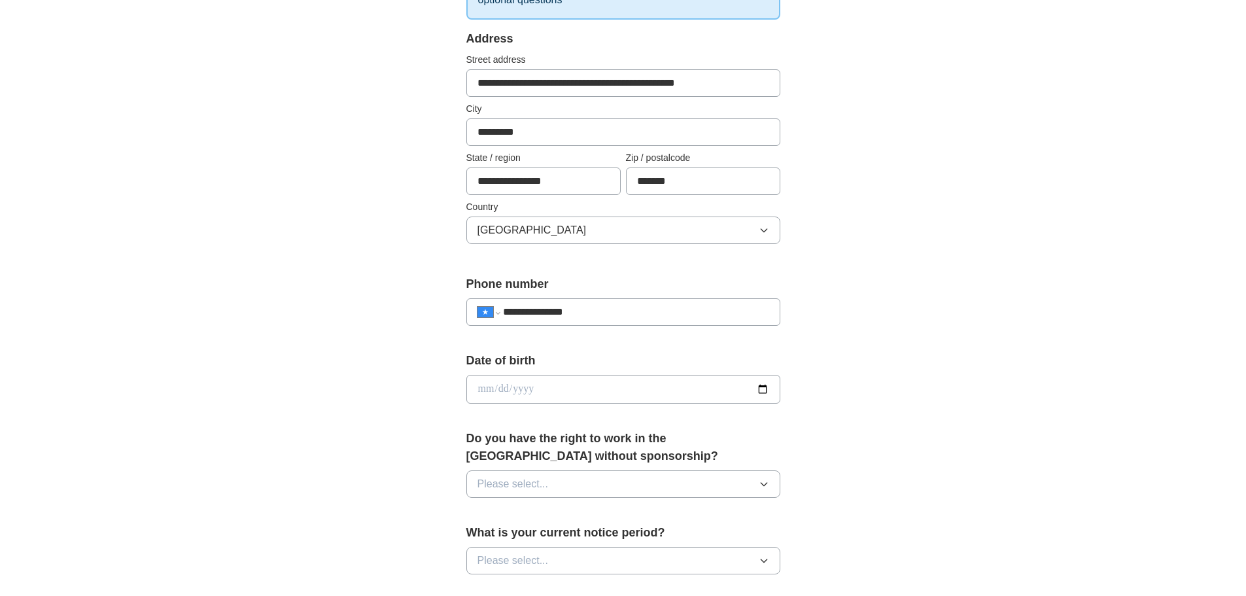
scroll to position [256, 0]
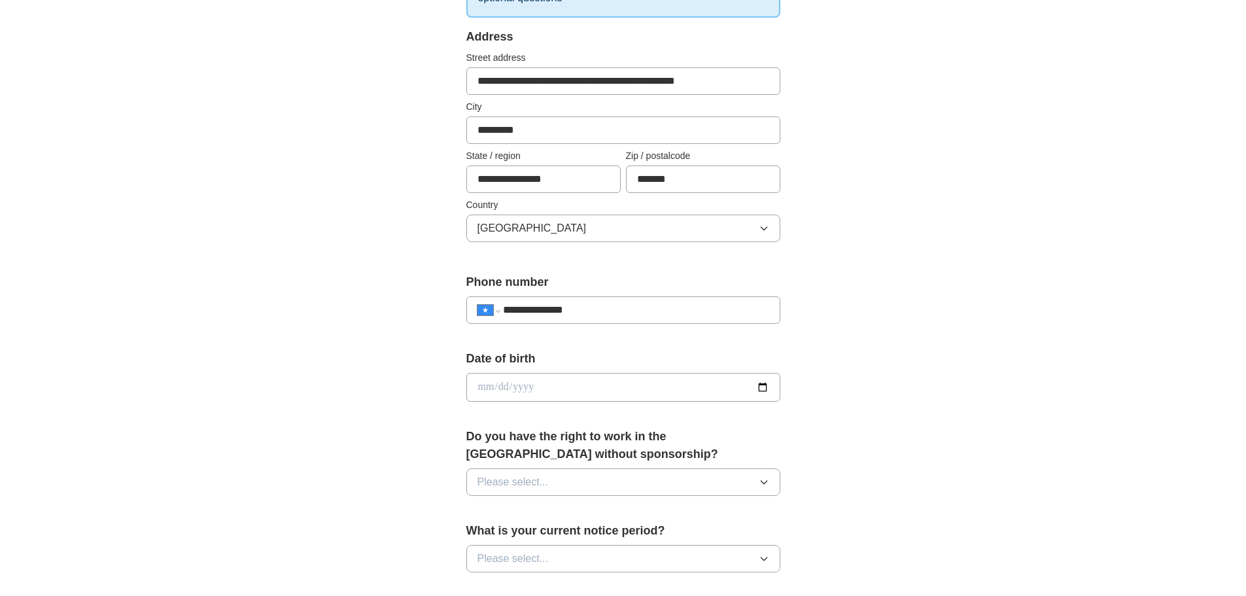
type input "**********"
click at [640, 379] on input "date" at bounding box center [623, 387] width 314 height 29
type input "**********"
click at [485, 387] on input "**********" at bounding box center [623, 387] width 314 height 29
type input "**********"
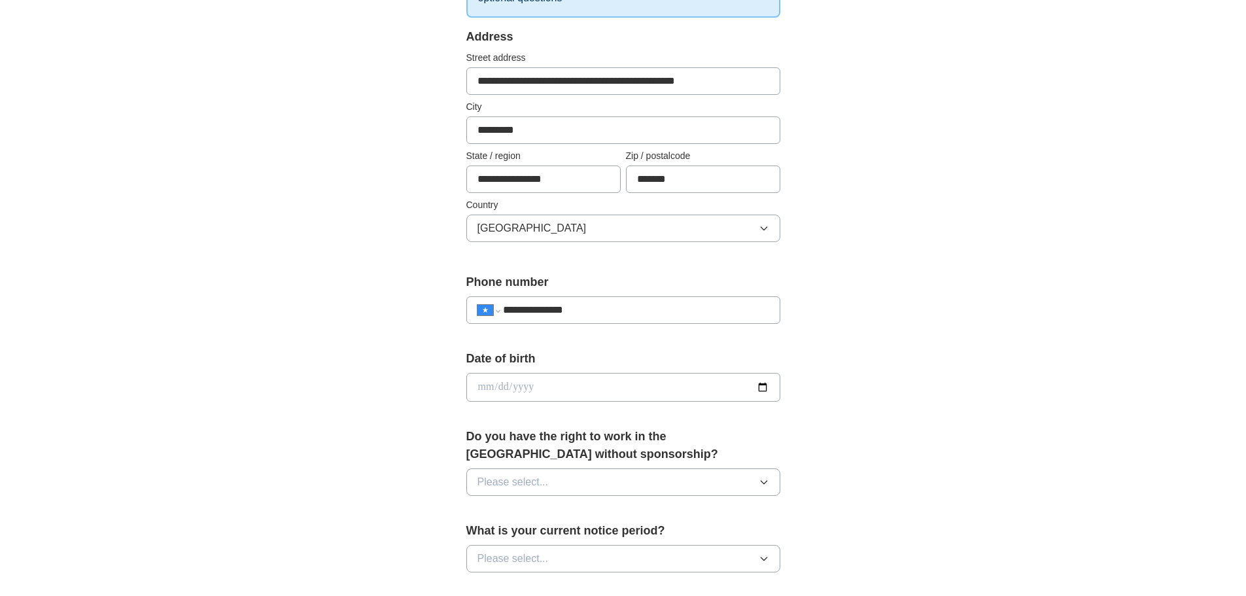
type input "**********"
click at [545, 424] on form "**********" at bounding box center [623, 485] width 314 height 915
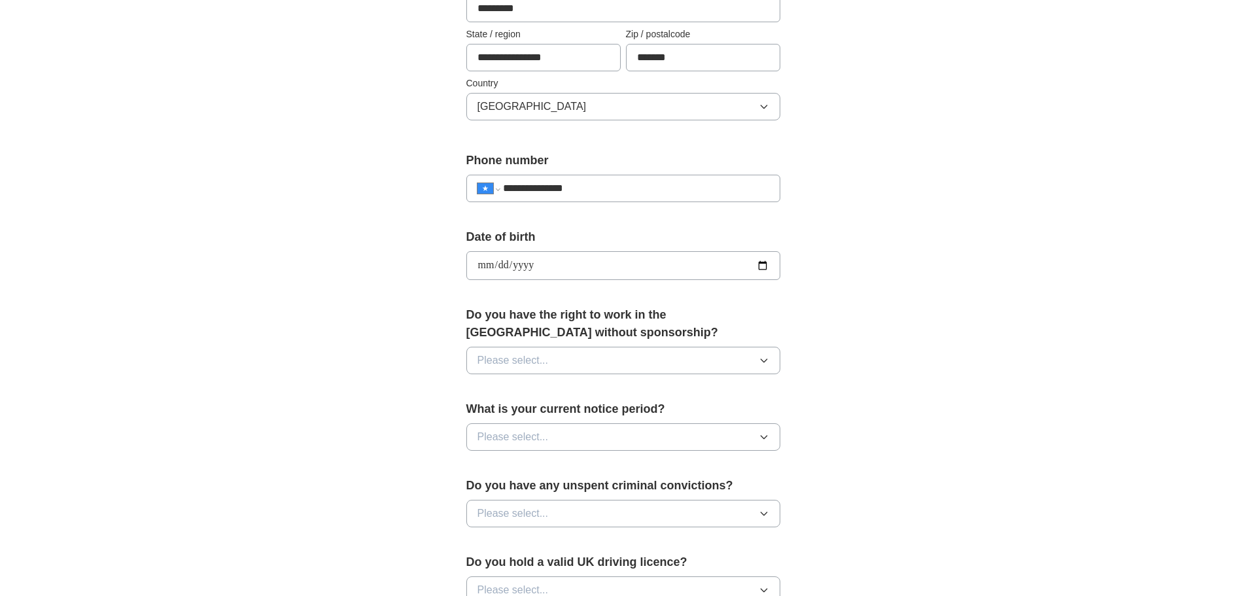
scroll to position [379, 0]
click at [564, 358] on button "Please select..." at bounding box center [623, 358] width 314 height 27
drag, startPoint x: 549, startPoint y: 335, endPoint x: 456, endPoint y: 315, distance: 95.7
click at [456, 315] on div "**********" at bounding box center [623, 284] width 419 height 1100
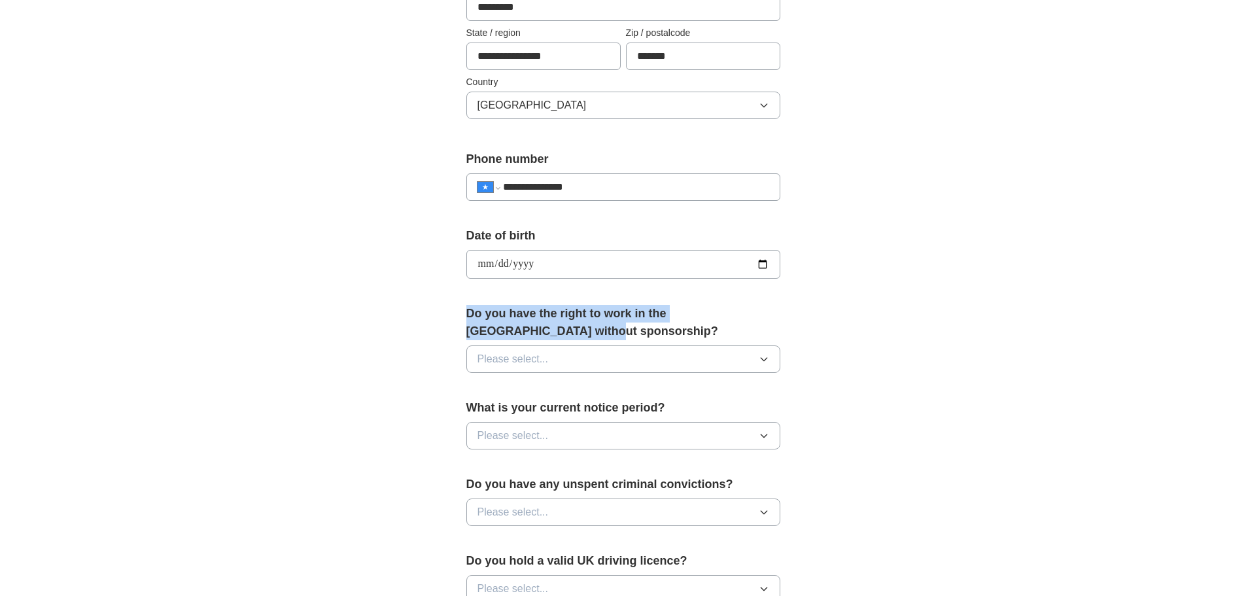
copy label "Do you have the right to work in the [GEOGRAPHIC_DATA] without sponsorship?"
click at [596, 358] on button "Please select..." at bounding box center [623, 358] width 314 height 27
click at [601, 337] on label "Do you have the right to work in the [GEOGRAPHIC_DATA] without sponsorship?" at bounding box center [623, 322] width 314 height 35
click at [616, 356] on button "Please select..." at bounding box center [623, 358] width 314 height 27
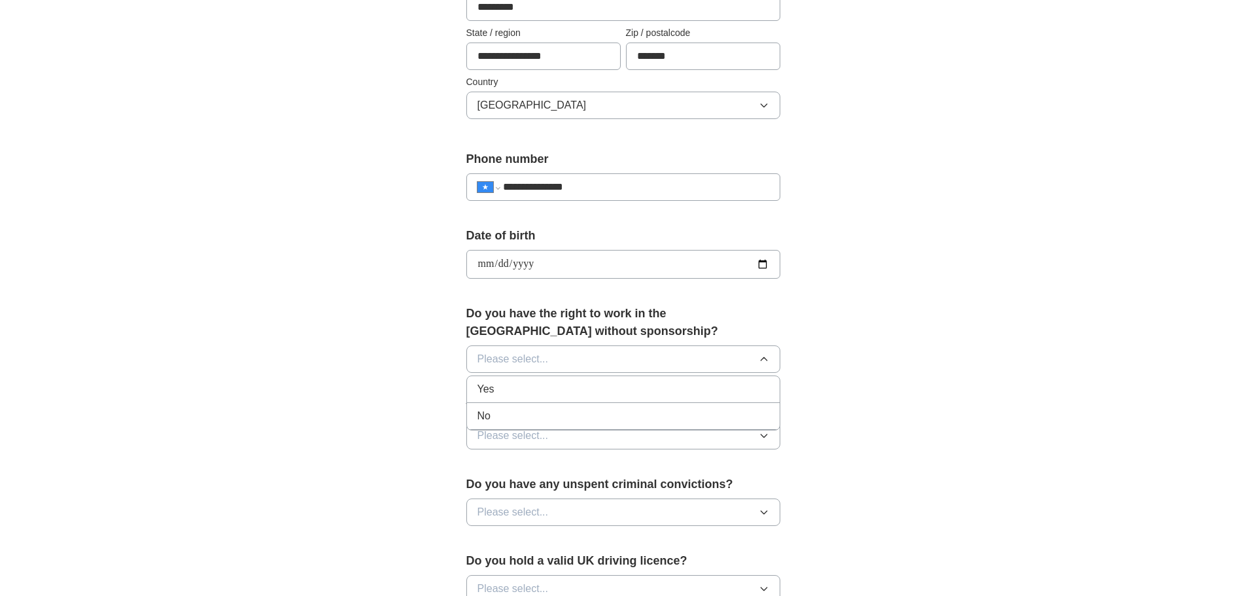
click at [586, 409] on div "No" at bounding box center [623, 416] width 292 height 16
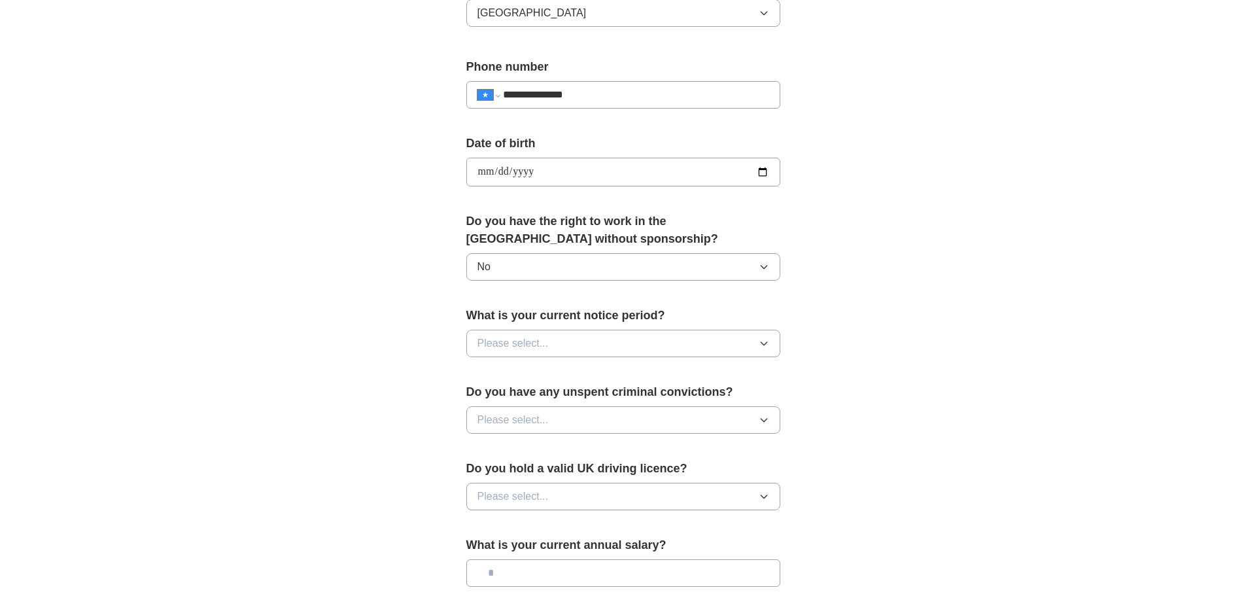
scroll to position [472, 0]
click at [600, 333] on button "Please select..." at bounding box center [623, 342] width 314 height 27
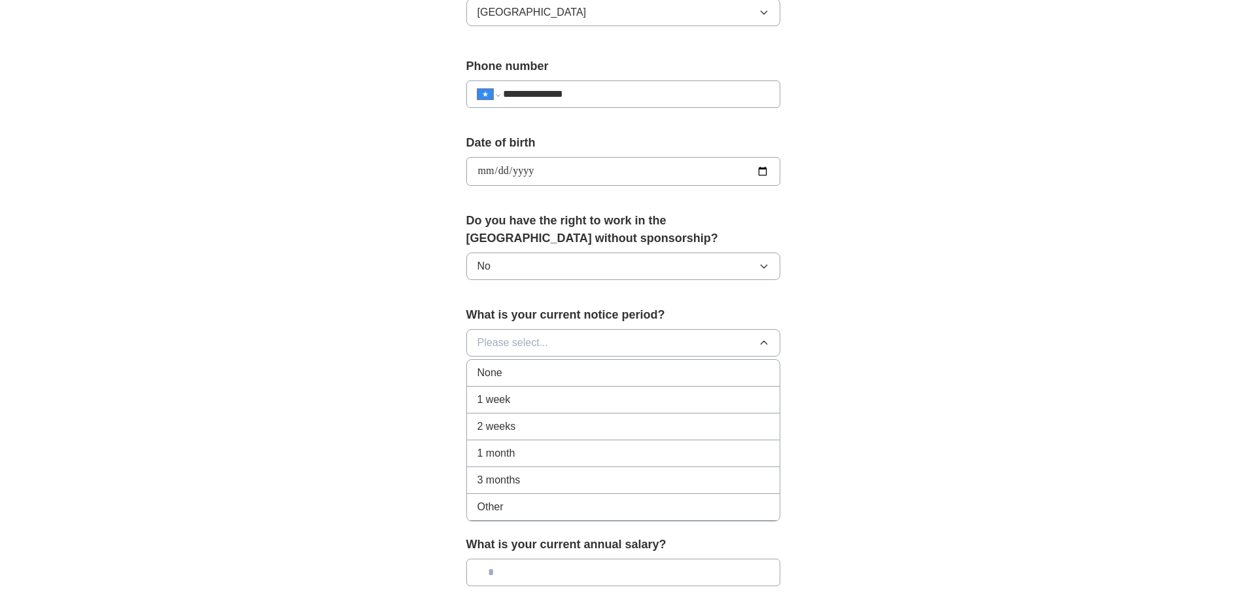
click at [600, 333] on button "Please select..." at bounding box center [623, 342] width 314 height 27
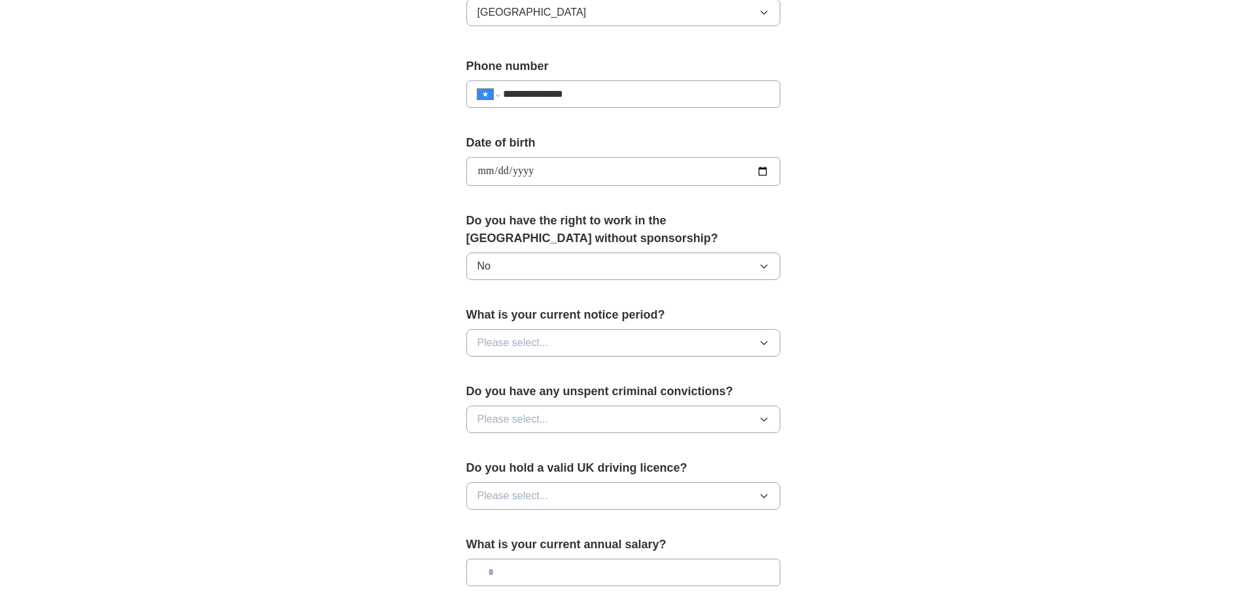
click at [588, 318] on label "What is your current notice period?" at bounding box center [623, 315] width 314 height 18
copy label "What is your current notice period?"
click at [641, 349] on button "Please select..." at bounding box center [623, 342] width 314 height 27
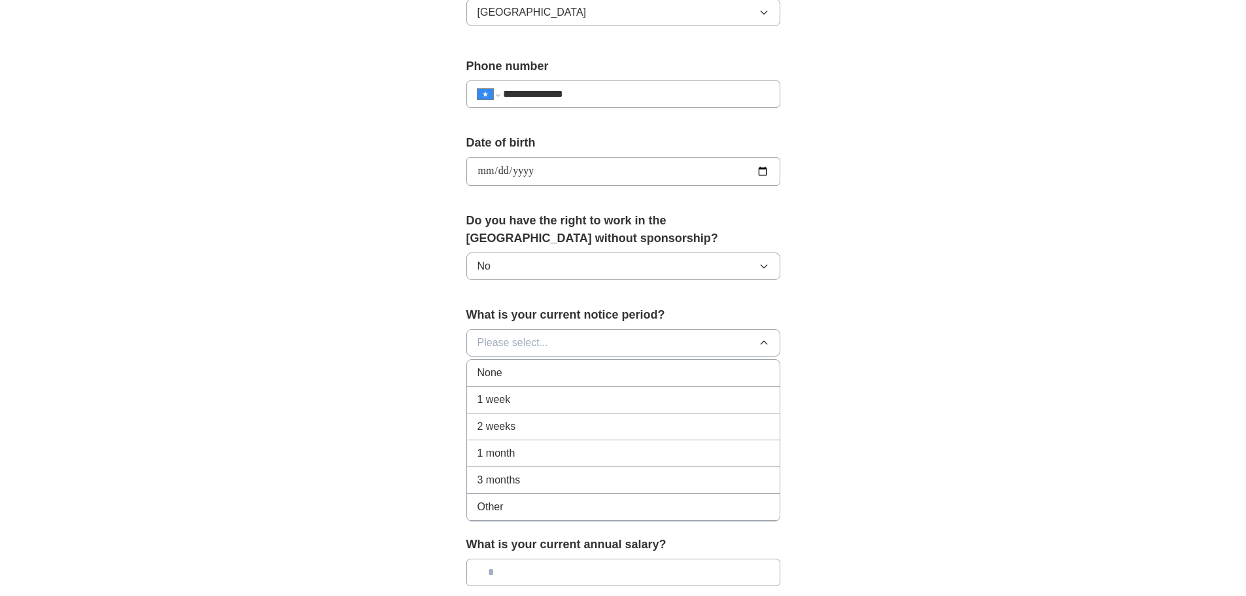
click at [621, 449] on div "1 month" at bounding box center [623, 453] width 292 height 16
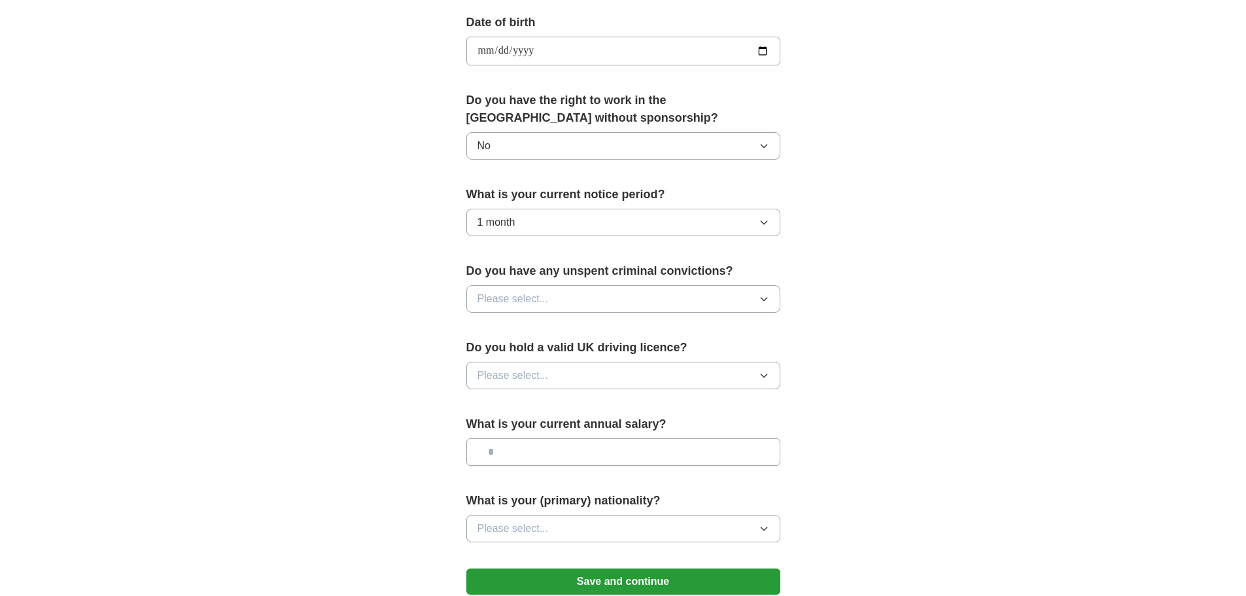
scroll to position [594, 0]
click at [636, 281] on div "Do you have any unspent criminal convictions? Please select..." at bounding box center [623, 291] width 314 height 61
click at [633, 286] on button "Please select..." at bounding box center [623, 297] width 314 height 27
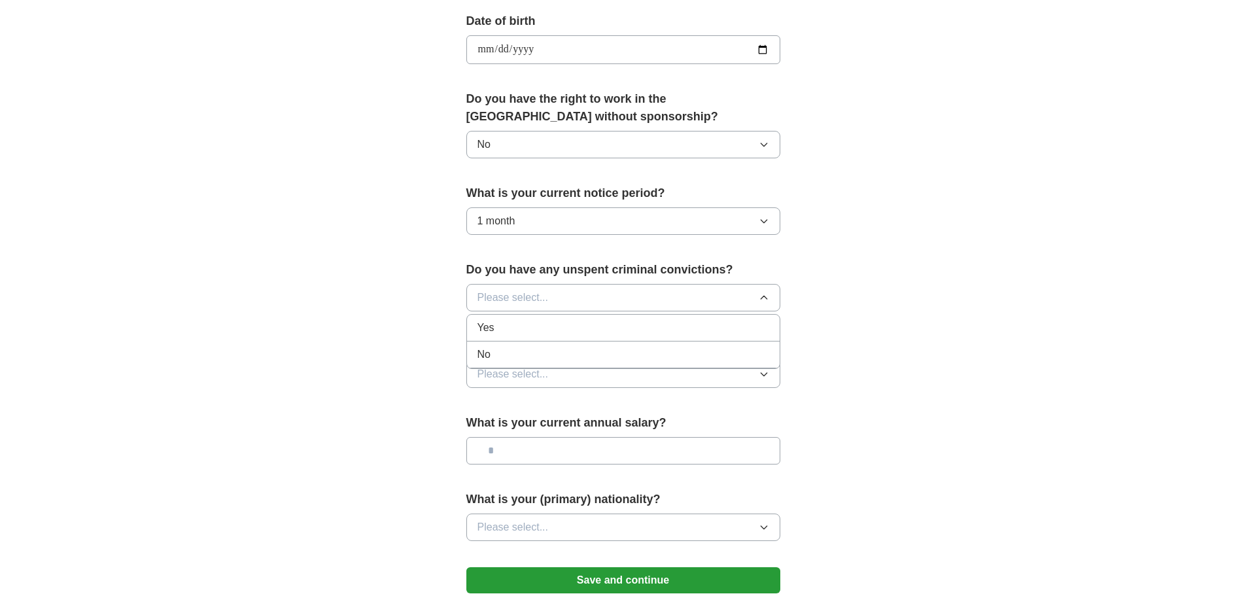
click at [633, 286] on button "Please select..." at bounding box center [623, 297] width 314 height 27
click at [634, 271] on label "Do you have any unspent criminal convictions?" at bounding box center [623, 270] width 314 height 18
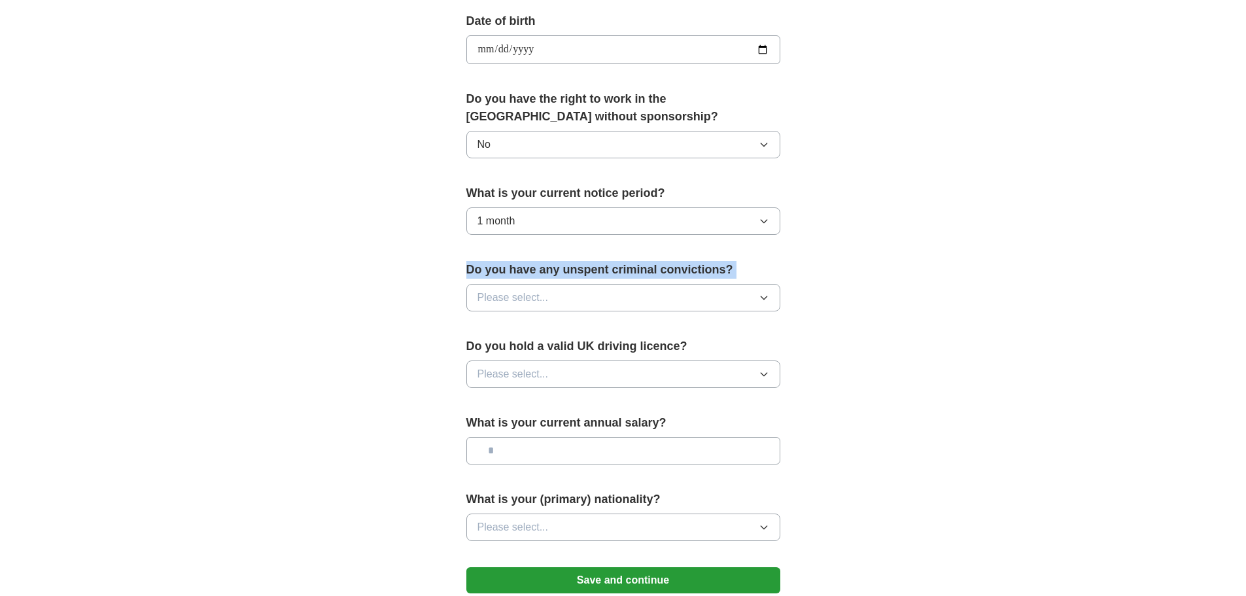
click at [634, 271] on label "Do you have any unspent criminal convictions?" at bounding box center [623, 270] width 314 height 18
copy label "Do you have any unspent criminal convictions?"
click at [605, 305] on button "Please select..." at bounding box center [623, 297] width 314 height 27
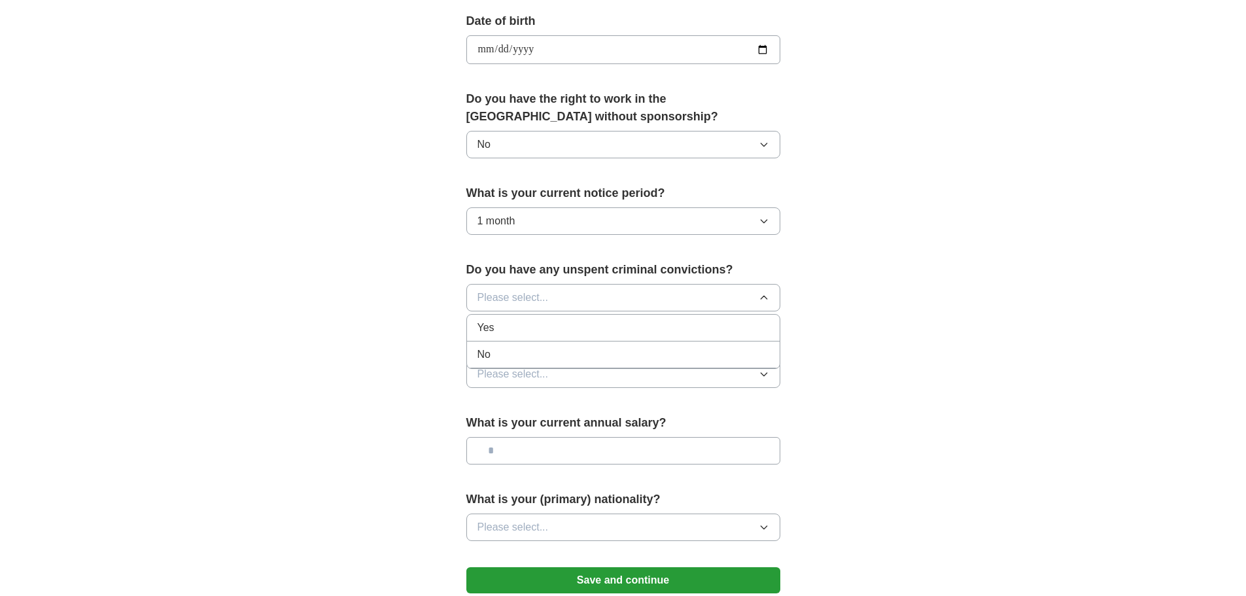
click at [586, 324] on div "Yes" at bounding box center [623, 328] width 292 height 16
click at [577, 345] on label "Do you hold a valid UK driving licence?" at bounding box center [623, 346] width 314 height 18
copy label "Do you hold a valid UK driving licence?"
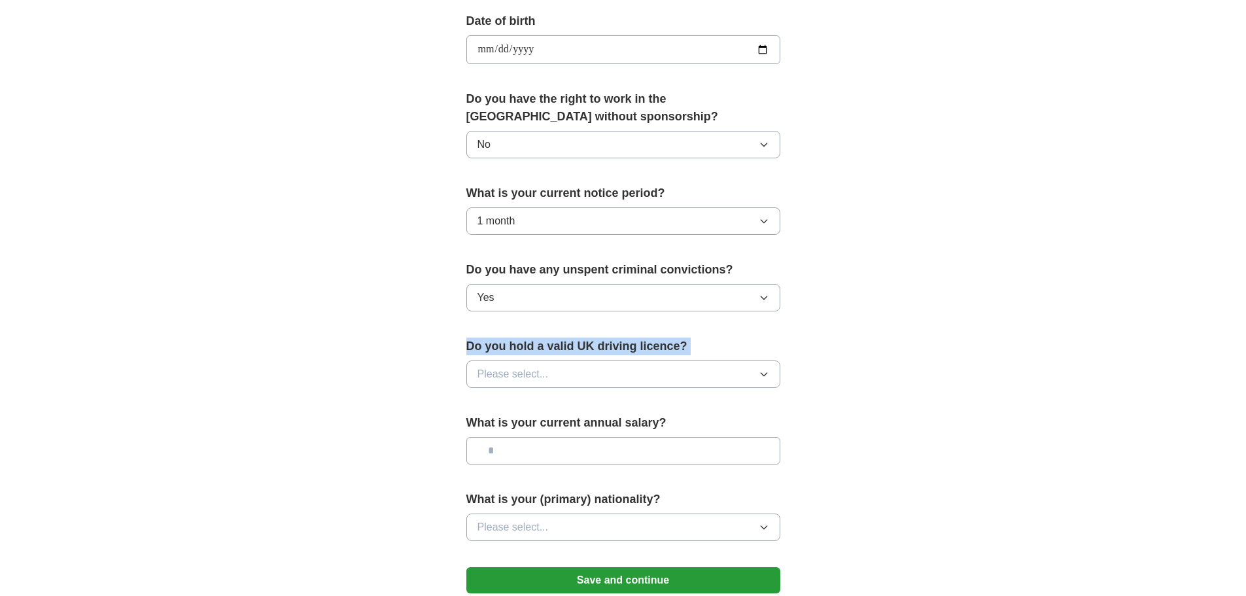
click at [592, 362] on button "Please select..." at bounding box center [623, 373] width 314 height 27
click at [589, 424] on div "No" at bounding box center [623, 431] width 292 height 16
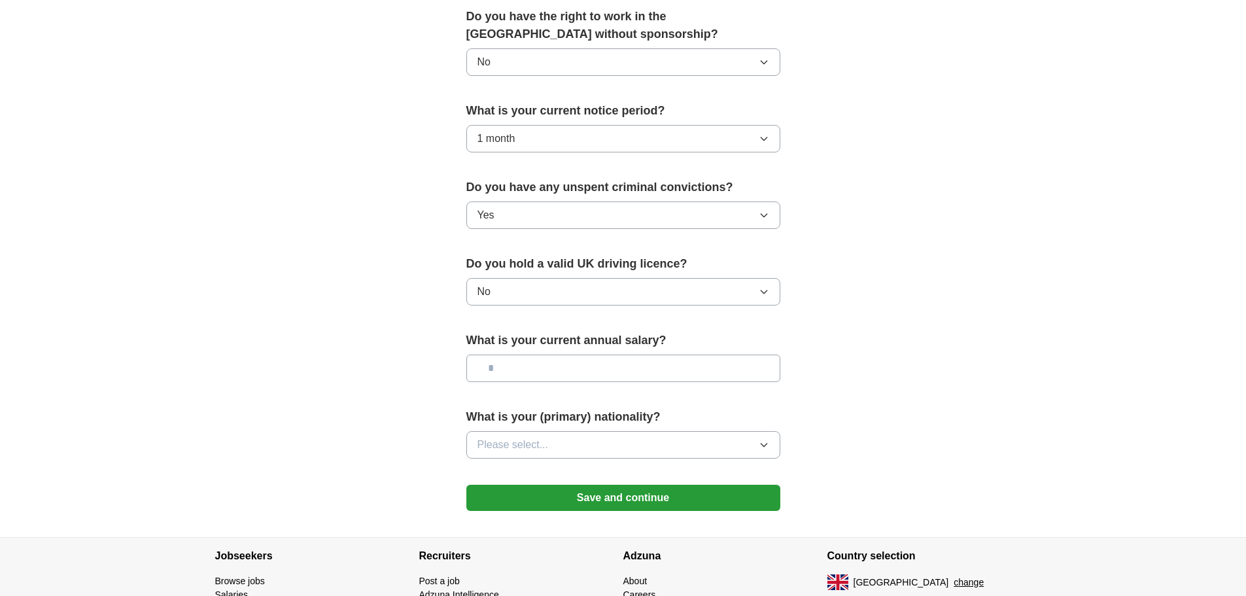
scroll to position [677, 0]
click at [584, 367] on input "text" at bounding box center [623, 367] width 314 height 27
click at [571, 332] on label "What is your current annual salary?" at bounding box center [623, 340] width 314 height 18
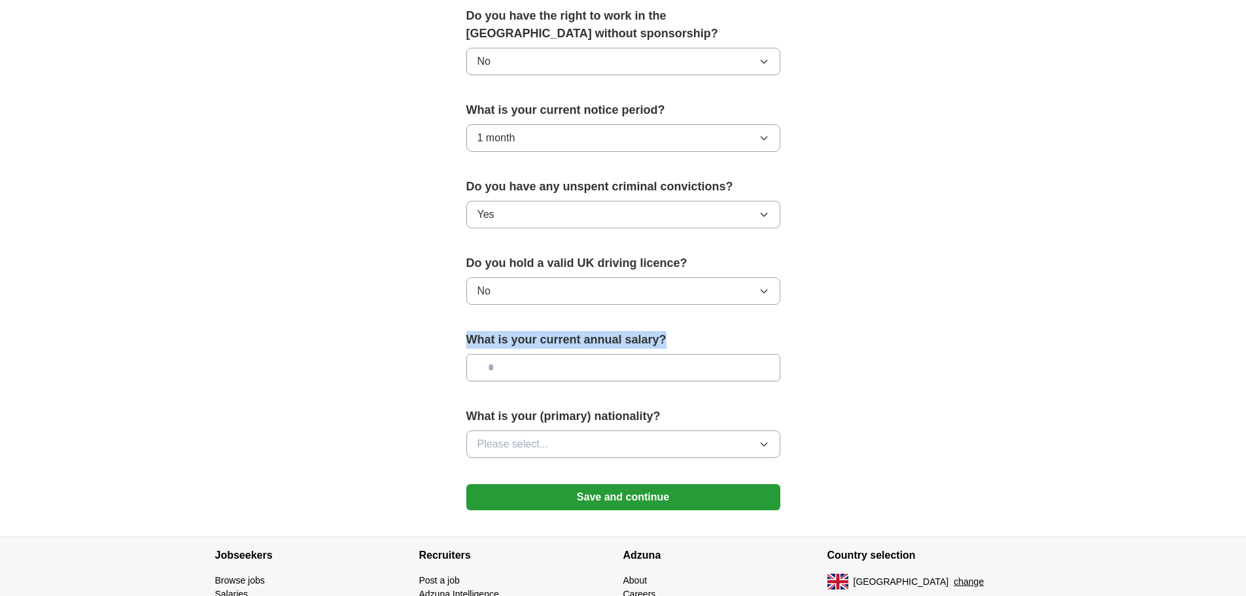
copy label "What is your current annual salary?"
click at [535, 349] on div "What is your current annual salary?" at bounding box center [623, 361] width 314 height 61
click at [528, 362] on input "text" at bounding box center [623, 367] width 314 height 27
type input "****"
click at [511, 436] on button "Please select..." at bounding box center [623, 443] width 314 height 27
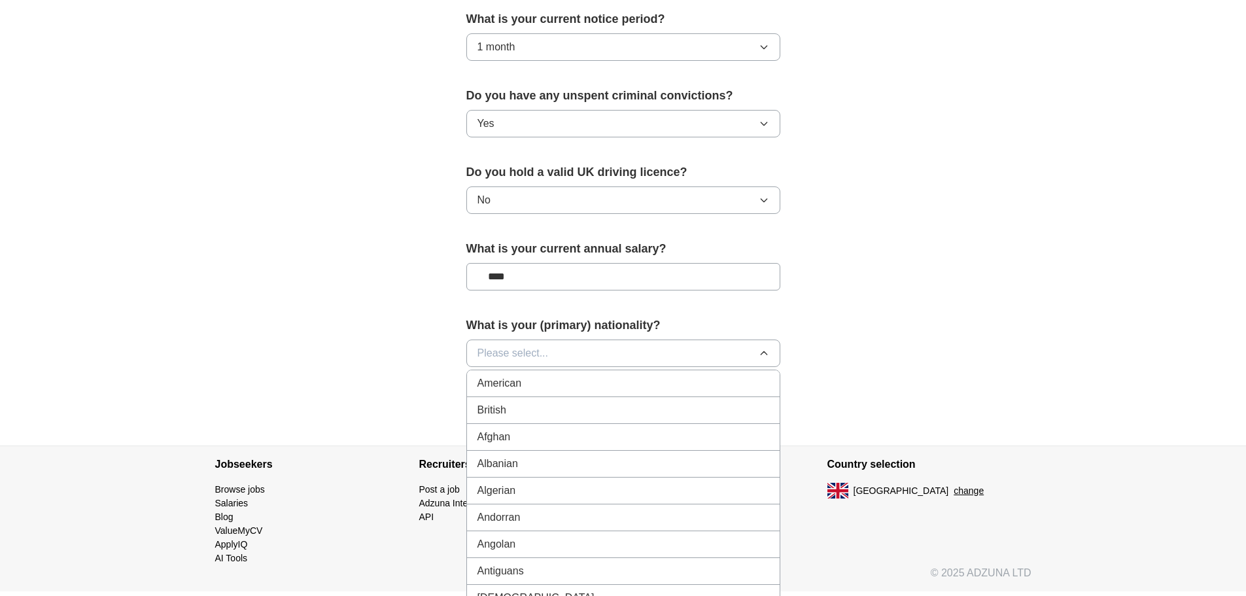
scroll to position [764, 0]
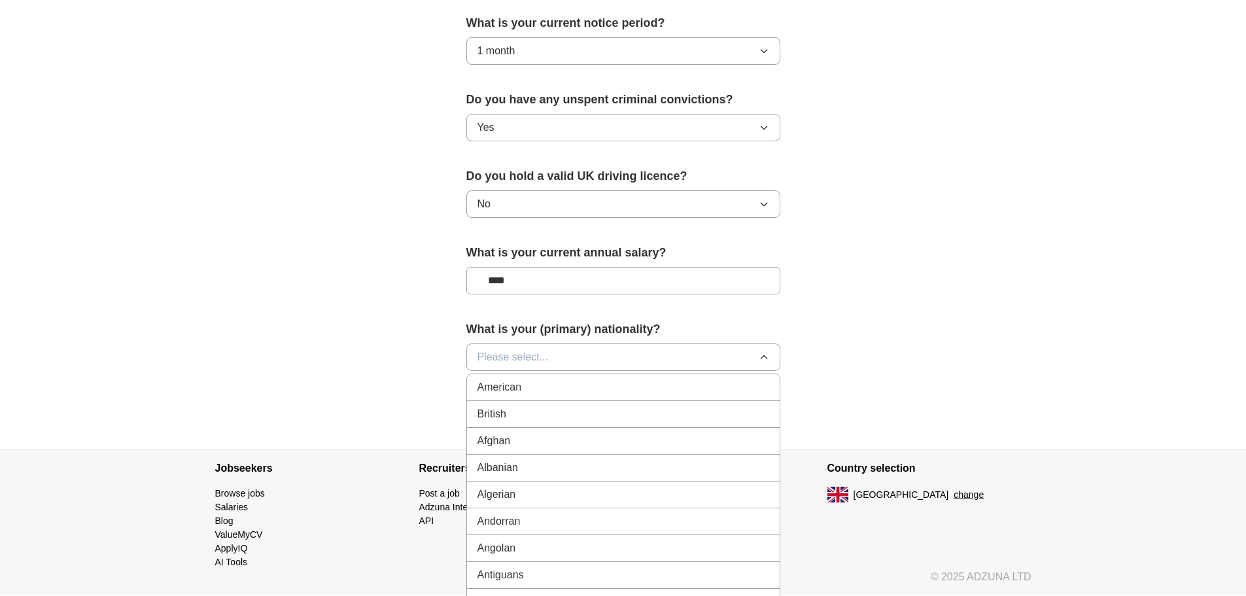
click at [560, 328] on label "What is your (primary) nationality?" at bounding box center [623, 329] width 314 height 18
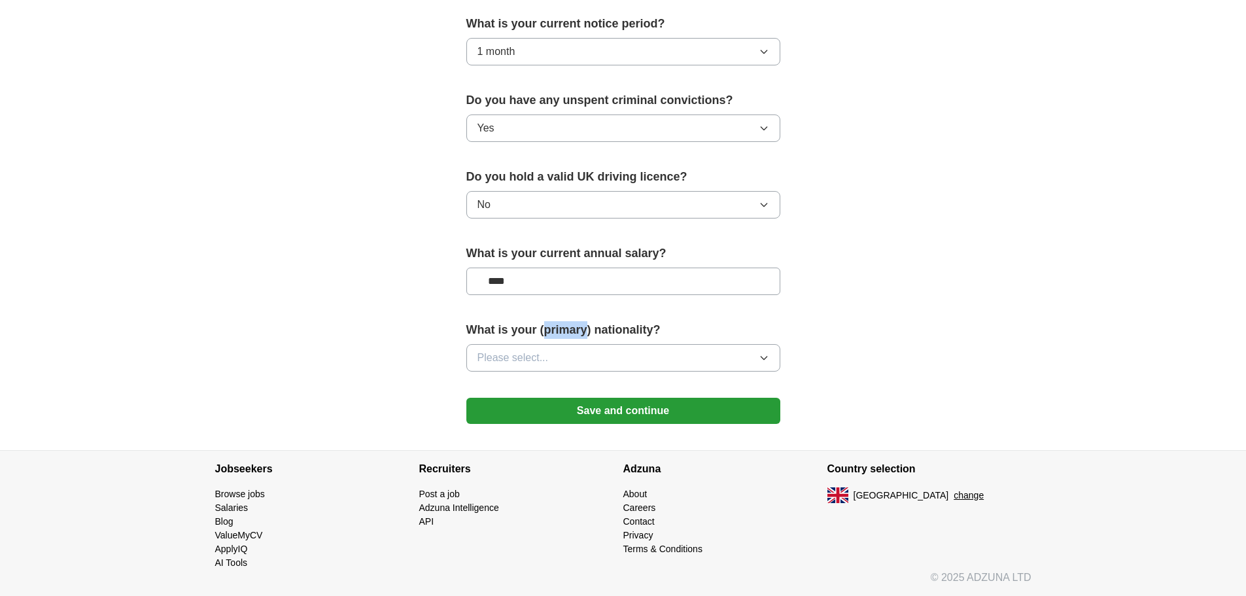
click at [560, 328] on label "What is your (primary) nationality?" at bounding box center [623, 330] width 314 height 18
copy label "What is your (primary) nationality?"
click at [693, 326] on label "What is your (primary) nationality?" at bounding box center [623, 330] width 314 height 18
click at [694, 353] on button "Please select..." at bounding box center [623, 357] width 314 height 27
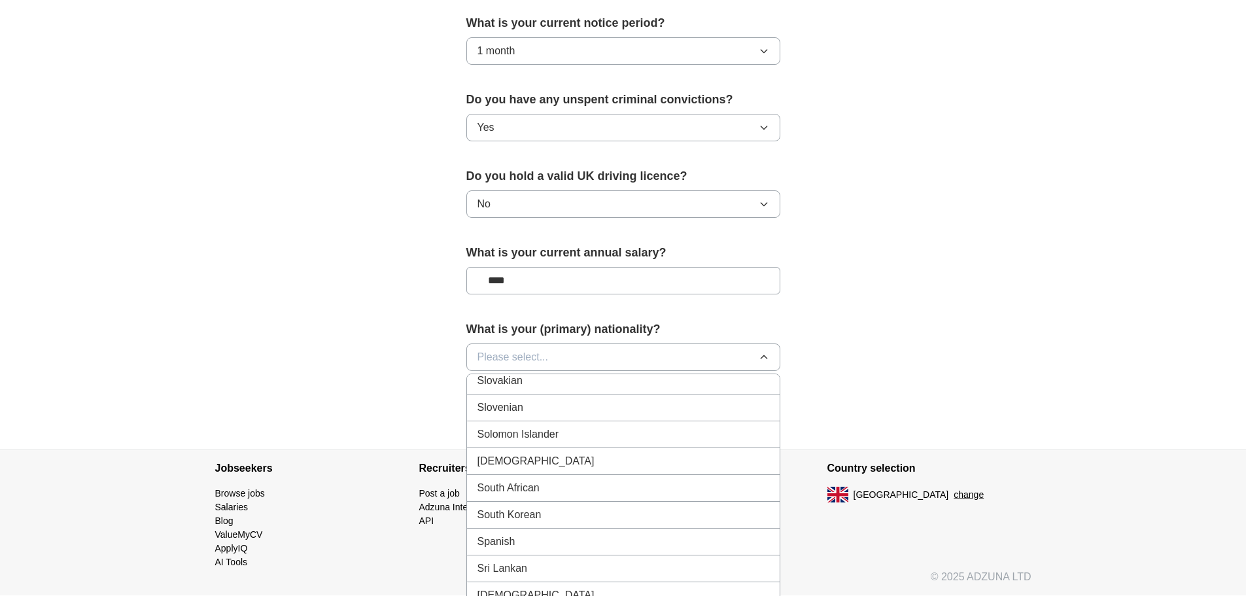
scroll to position [4275, 0]
click at [587, 454] on div "[DEMOGRAPHIC_DATA]" at bounding box center [623, 455] width 292 height 16
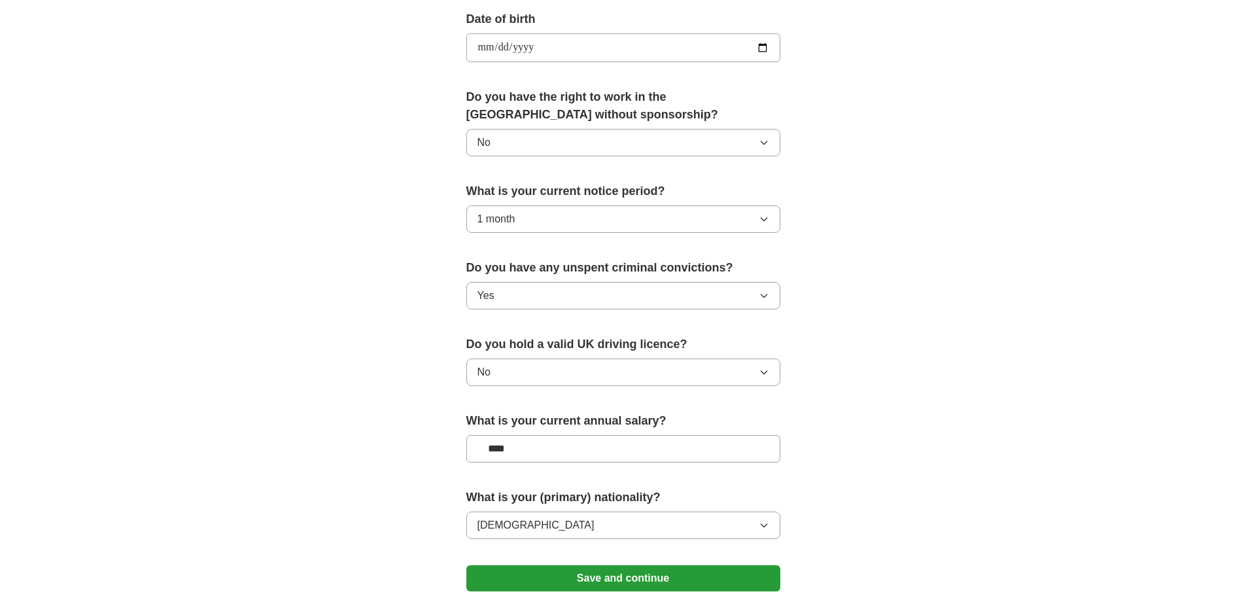
scroll to position [595, 0]
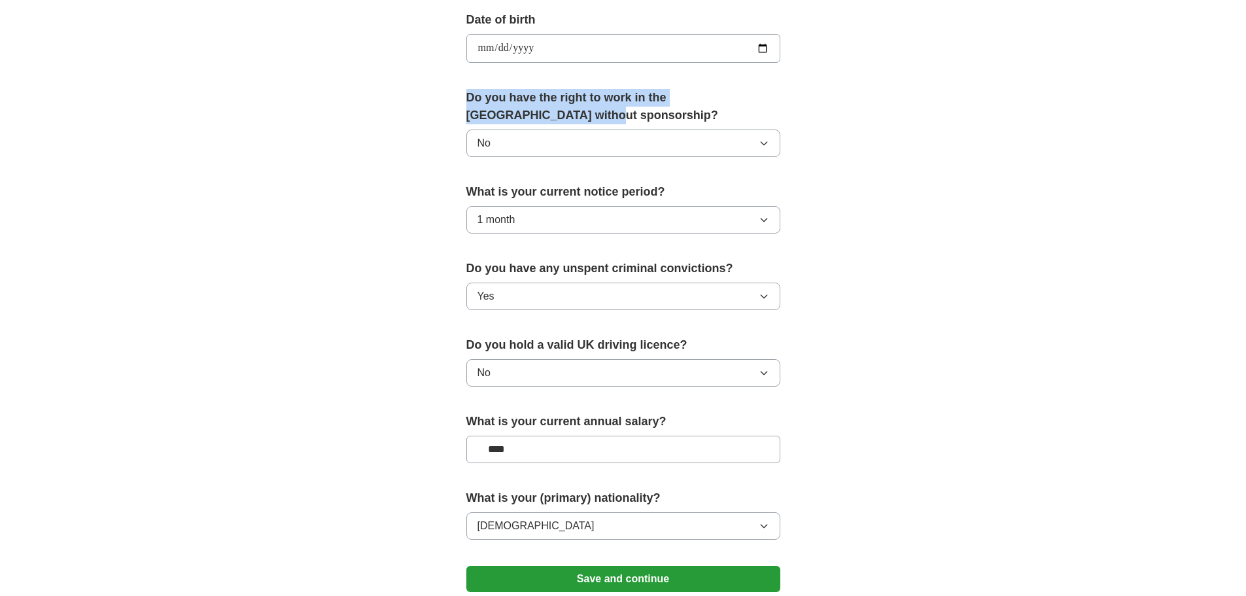
drag, startPoint x: 470, startPoint y: 101, endPoint x: 560, endPoint y: 118, distance: 91.8
click at [560, 118] on label "Do you have the right to work in the [GEOGRAPHIC_DATA] without sponsorship?" at bounding box center [623, 106] width 314 height 35
click at [896, 353] on div "**********" at bounding box center [623, 31] width 837 height 1173
click at [670, 210] on button "1 month" at bounding box center [623, 219] width 314 height 27
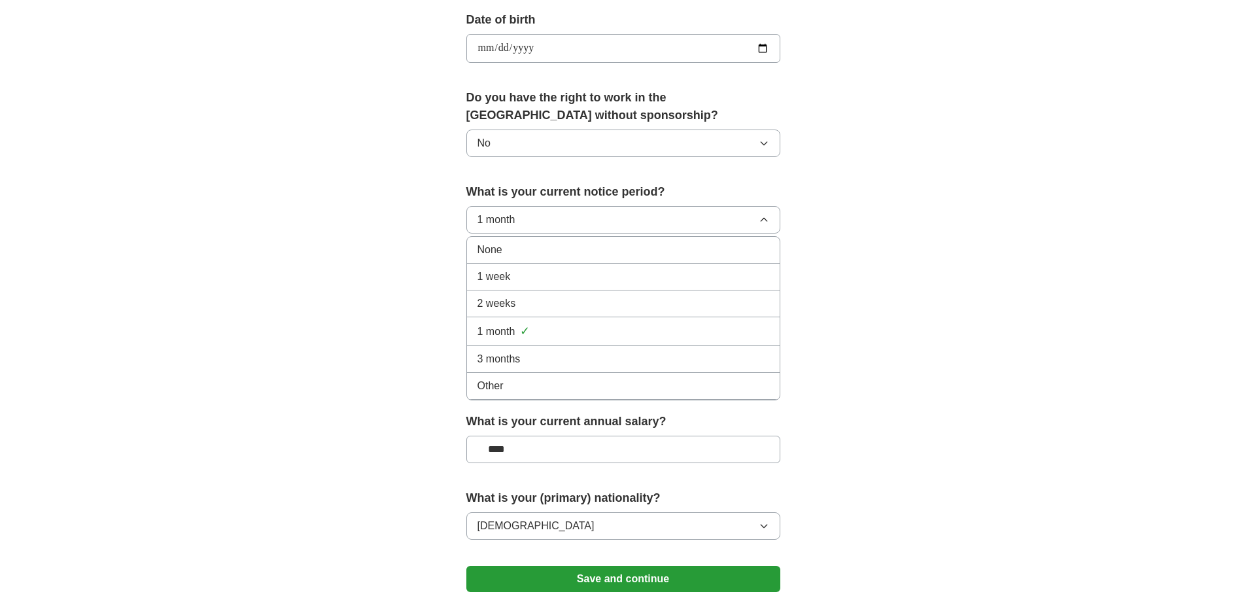
click at [634, 250] on div "None" at bounding box center [623, 250] width 292 height 16
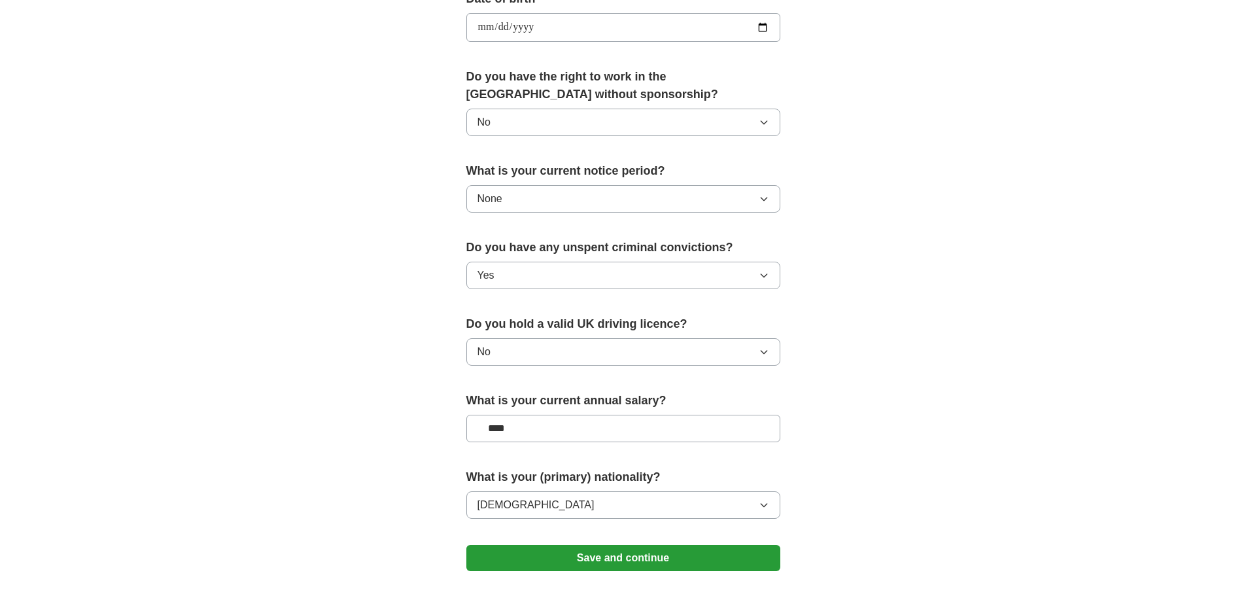
scroll to position [620, 0]
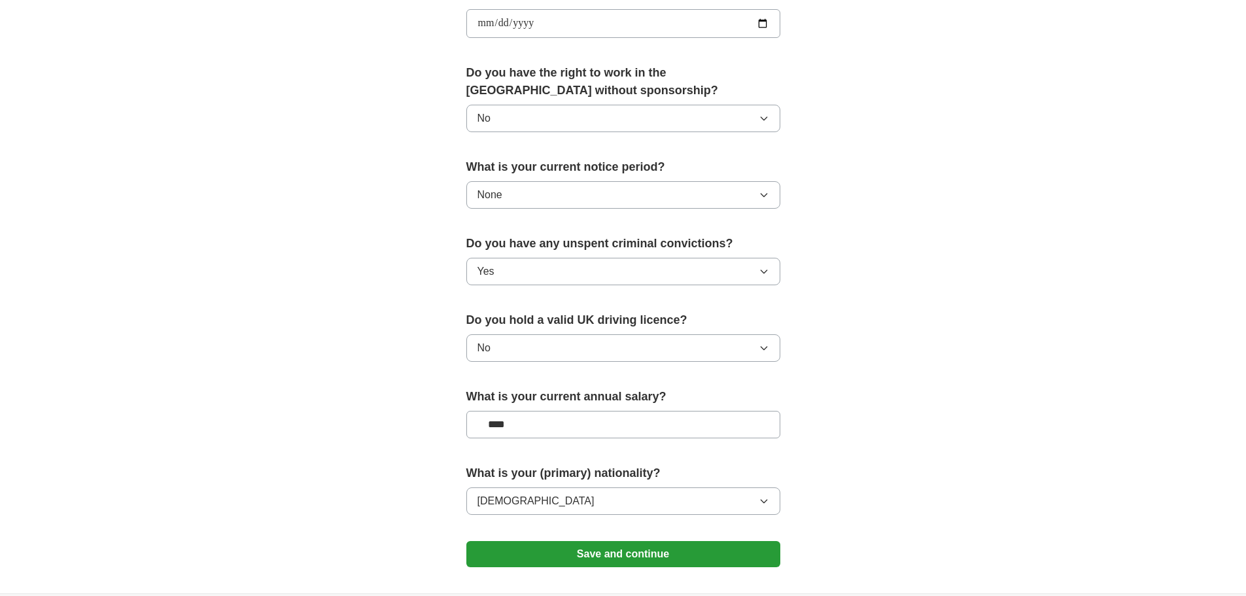
click at [564, 269] on button "Yes" at bounding box center [623, 271] width 314 height 27
click at [555, 324] on div "No" at bounding box center [623, 330] width 292 height 16
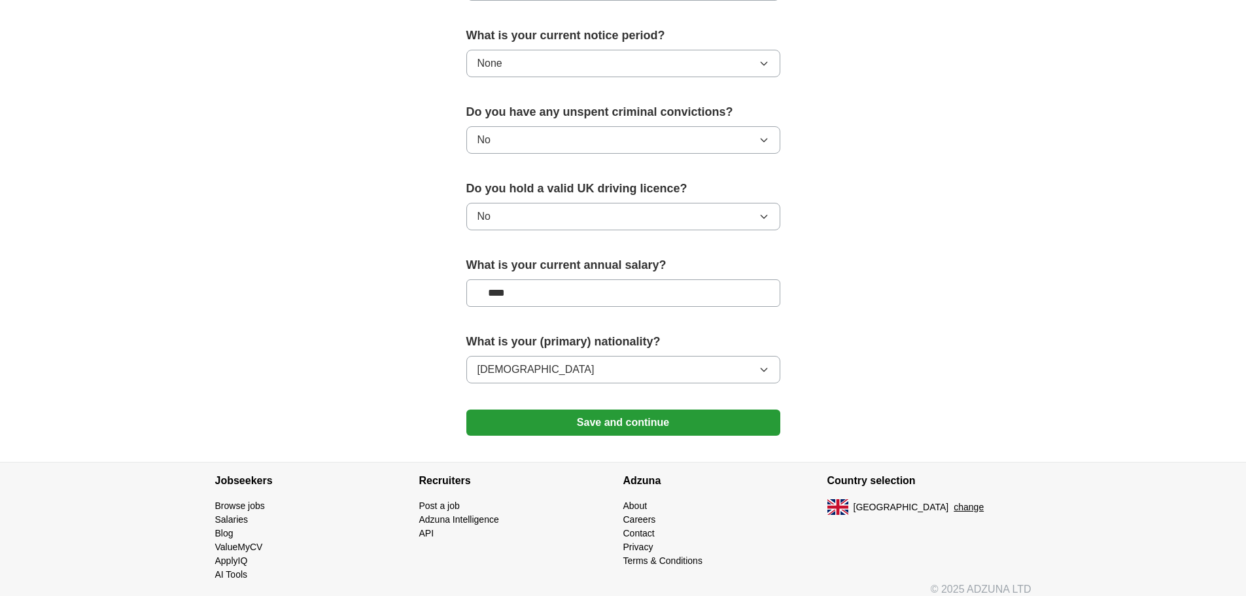
scroll to position [754, 0]
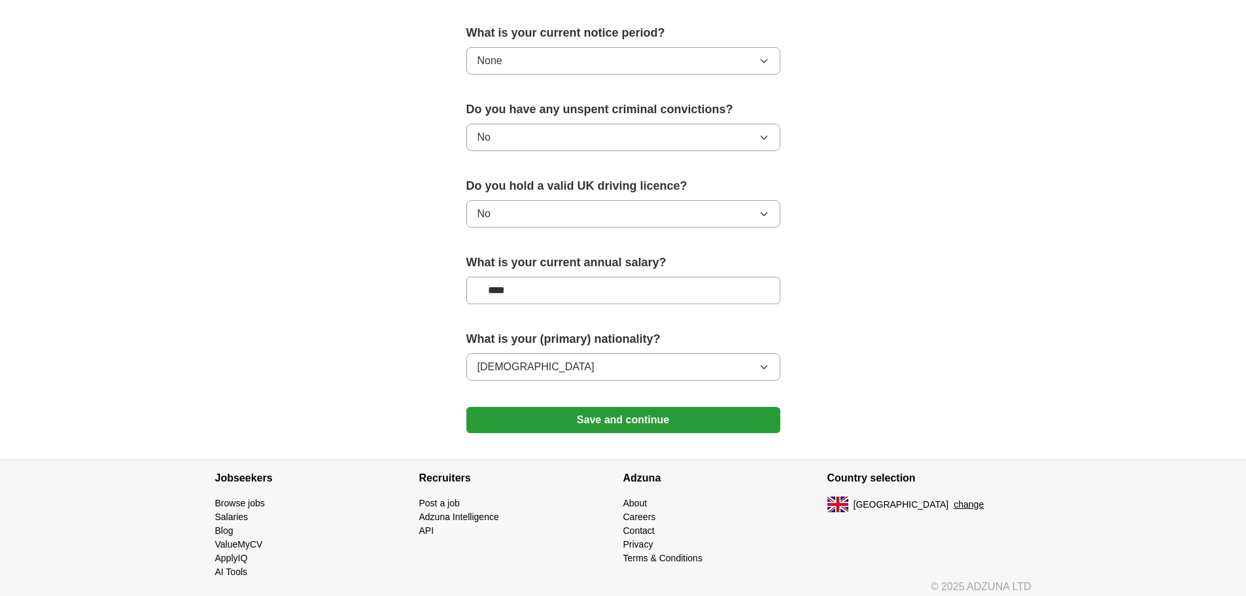
click at [604, 421] on button "Save and continue" at bounding box center [623, 420] width 314 height 26
